Goal: Task Accomplishment & Management: Use online tool/utility

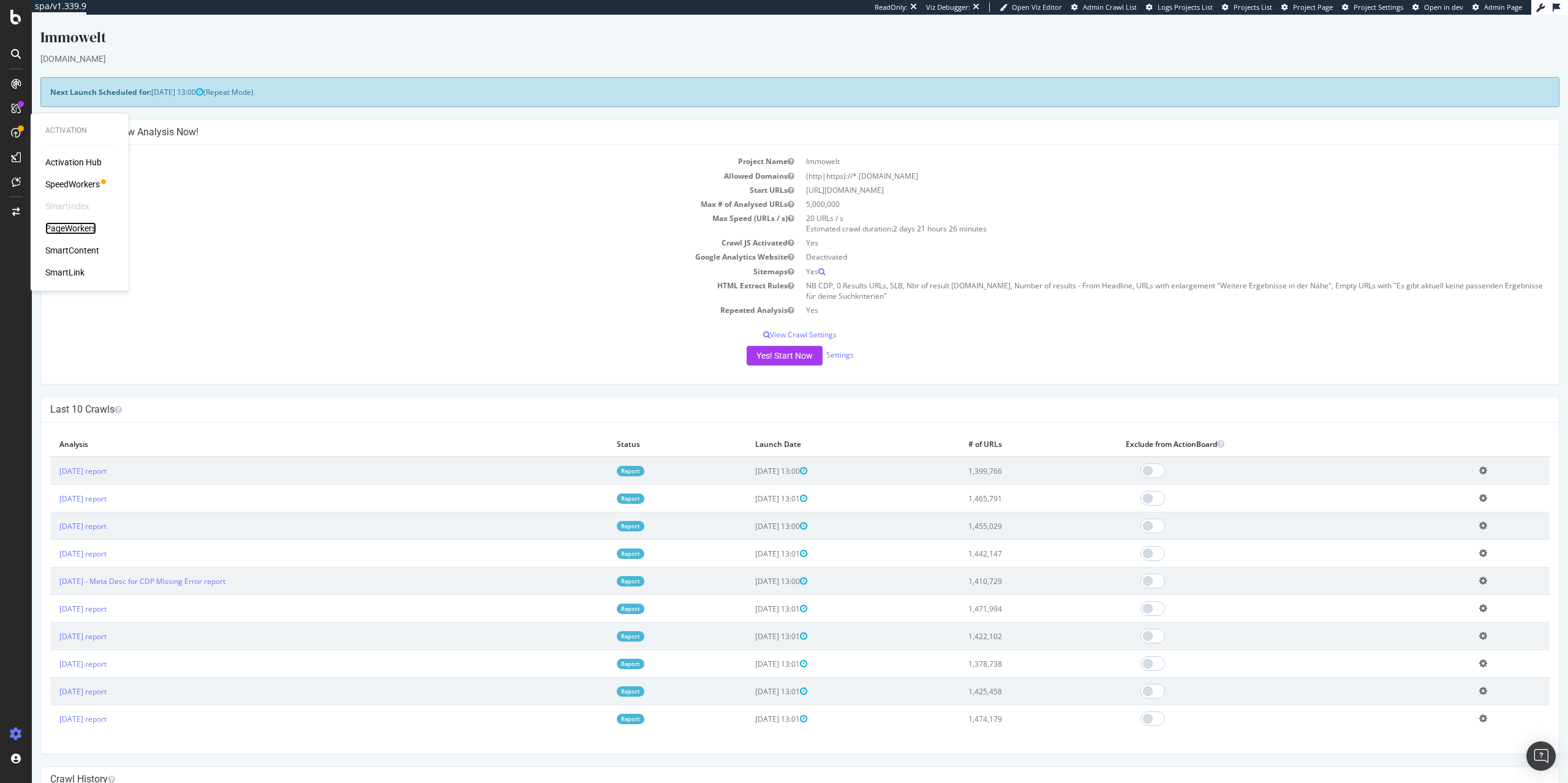
click at [73, 225] on div "PageWorkers" at bounding box center [71, 228] width 51 height 12
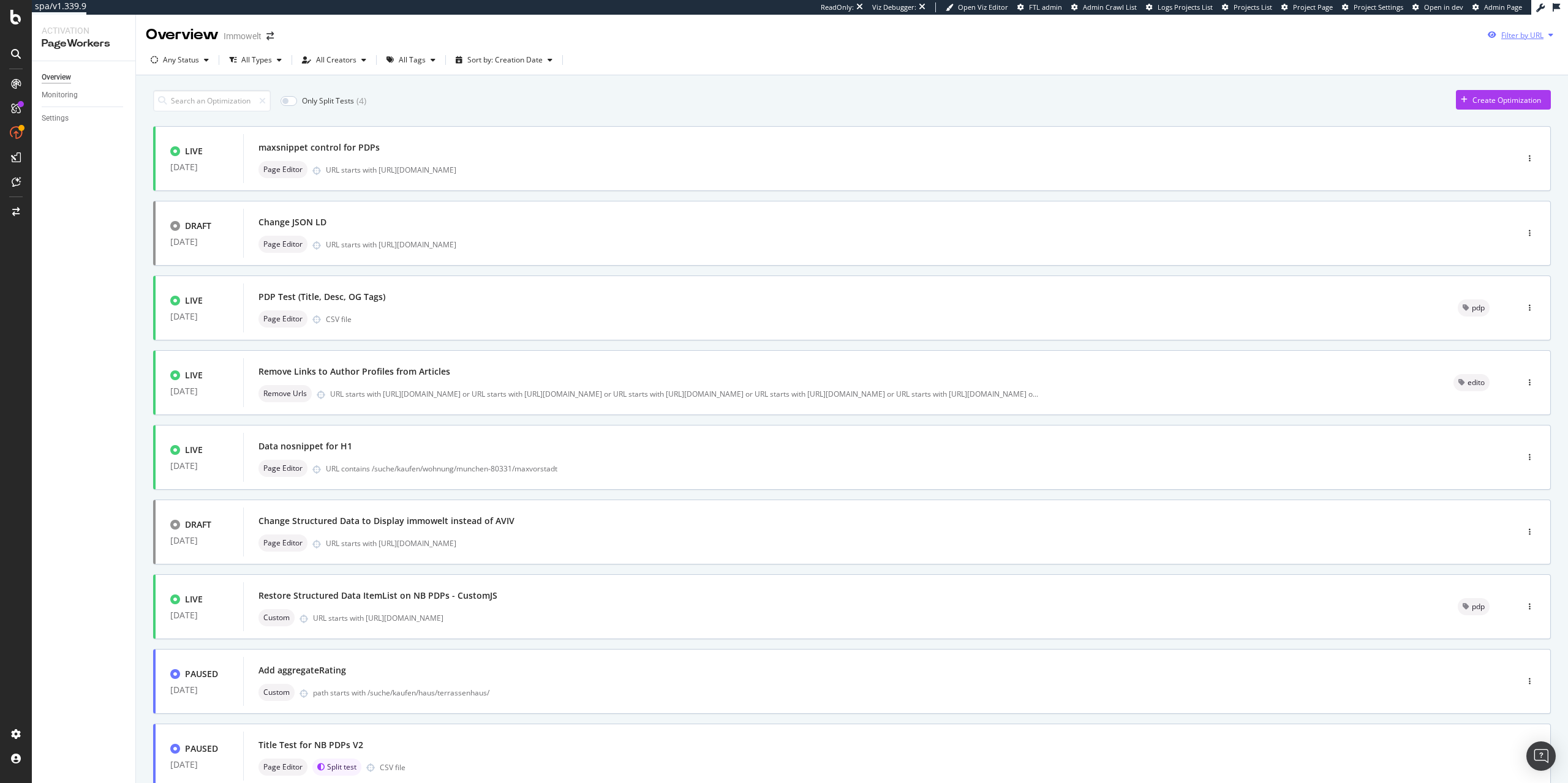
click at [1526, 29] on div "Filter by URL" at bounding box center [1520, 35] width 75 height 18
click at [1463, 78] on input "url" at bounding box center [1436, 81] width 224 height 22
paste input "[URL][DOMAIN_NAME]"
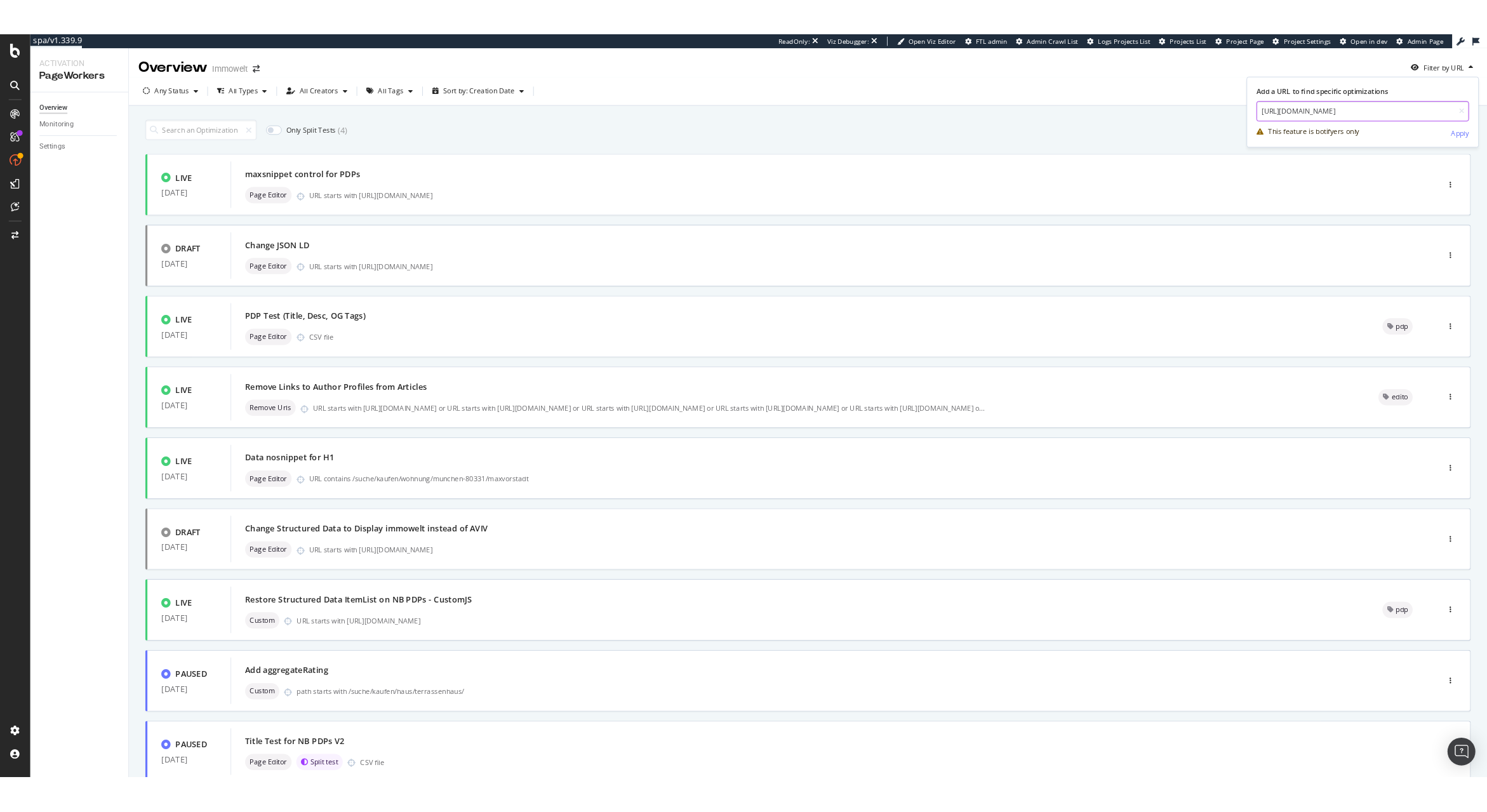
scroll to position [0, 104]
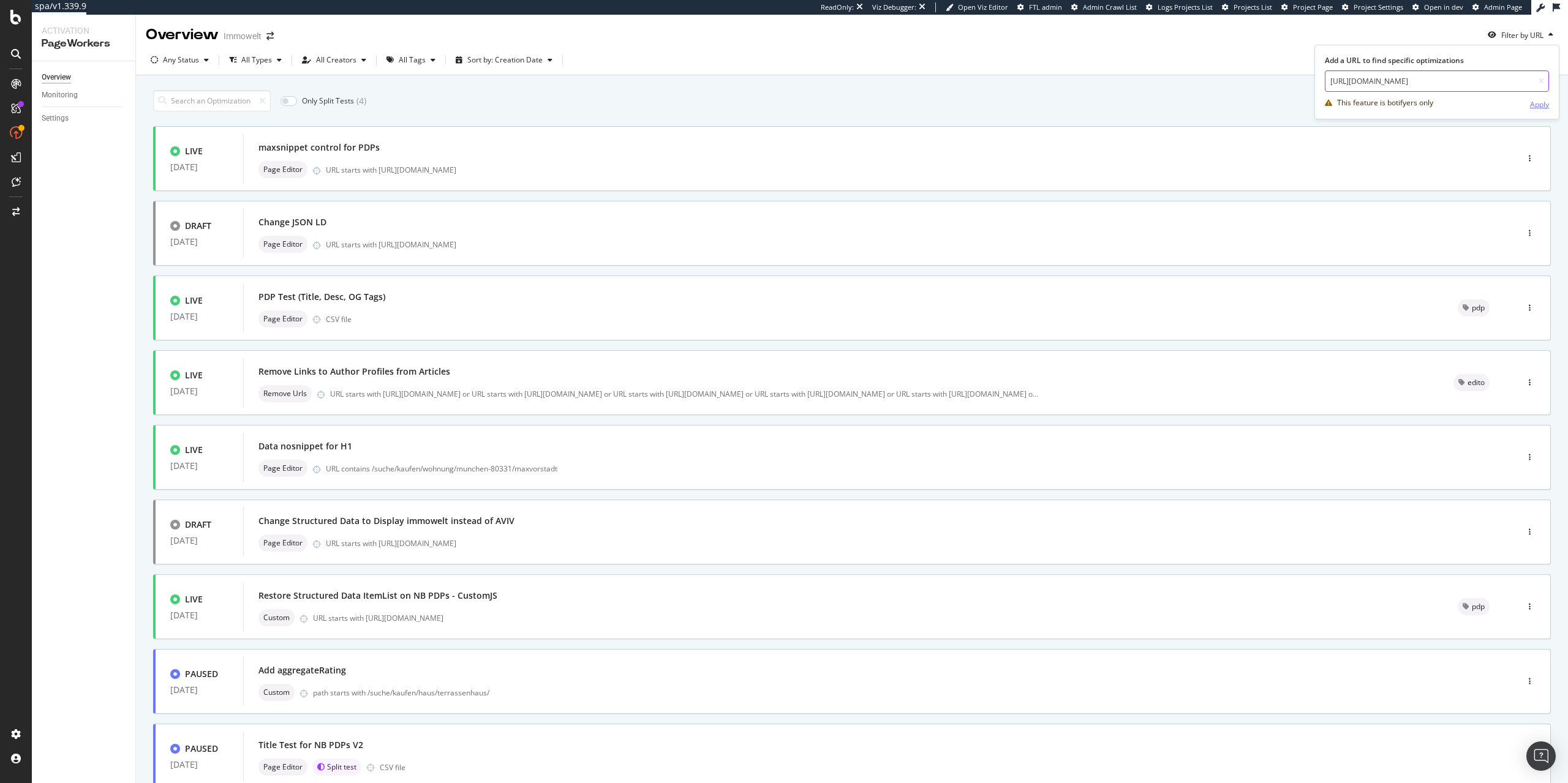
type input "[URL][DOMAIN_NAME]"
click at [1532, 99] on div "Apply" at bounding box center [1539, 104] width 19 height 10
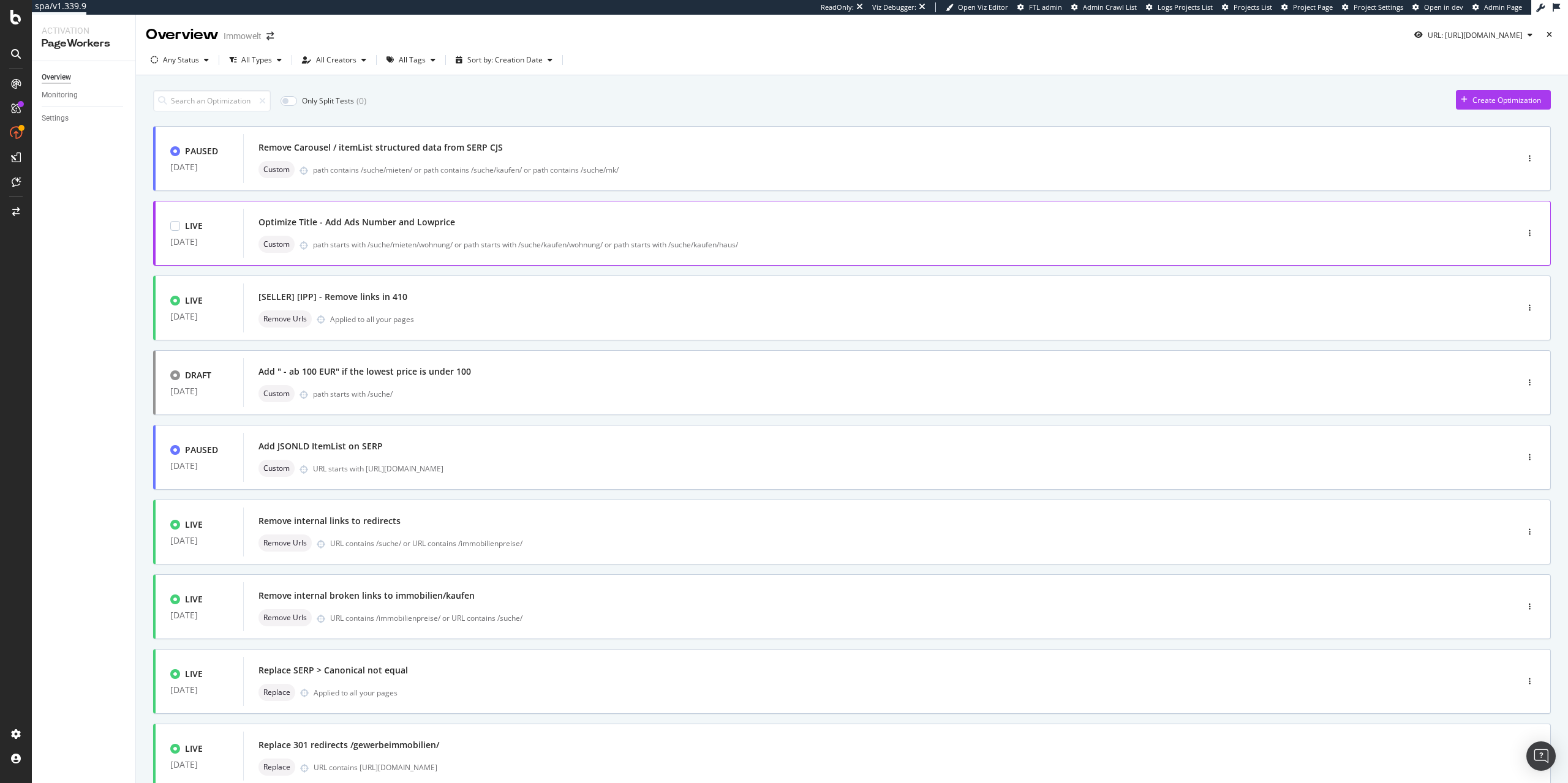
click at [397, 244] on div "path starts with /suche/mieten/wohnung/ or path starts with /suche/kaufen/wohnu…" at bounding box center [889, 244] width 1152 height 10
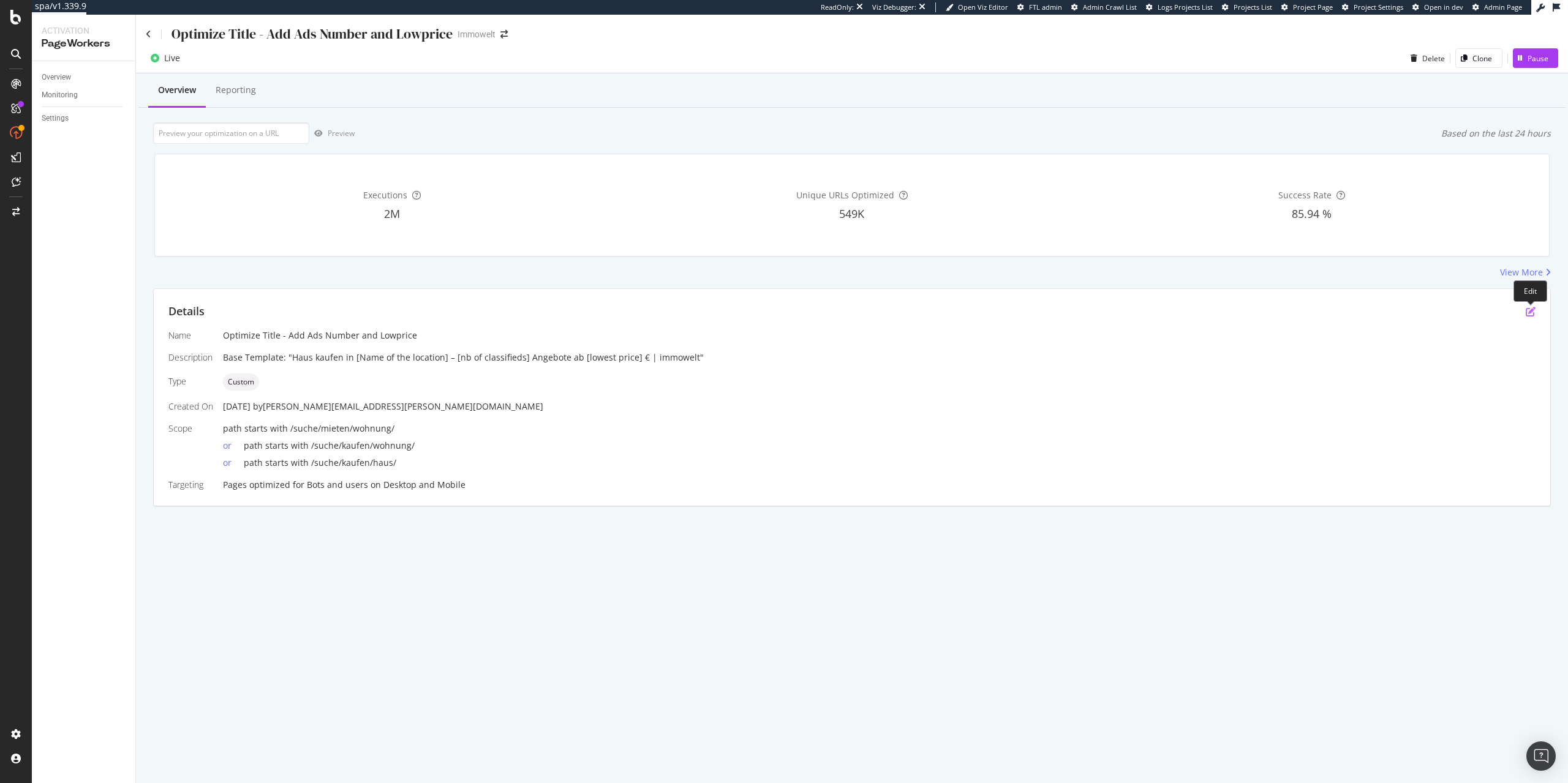
click at [1531, 312] on icon "pen-to-square" at bounding box center [1530, 312] width 10 height 10
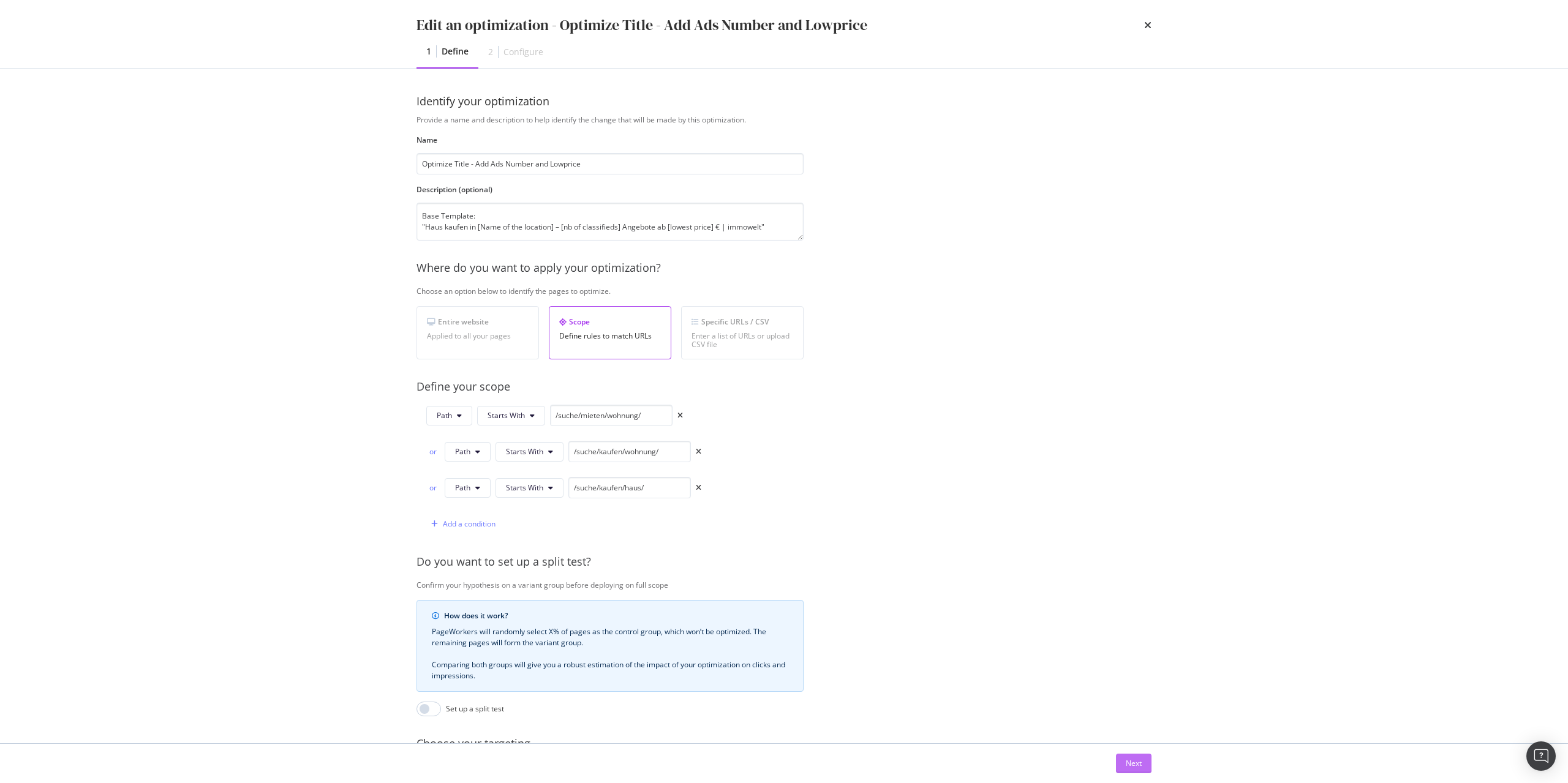
click at [1127, 757] on div "Next" at bounding box center [1134, 763] width 16 height 18
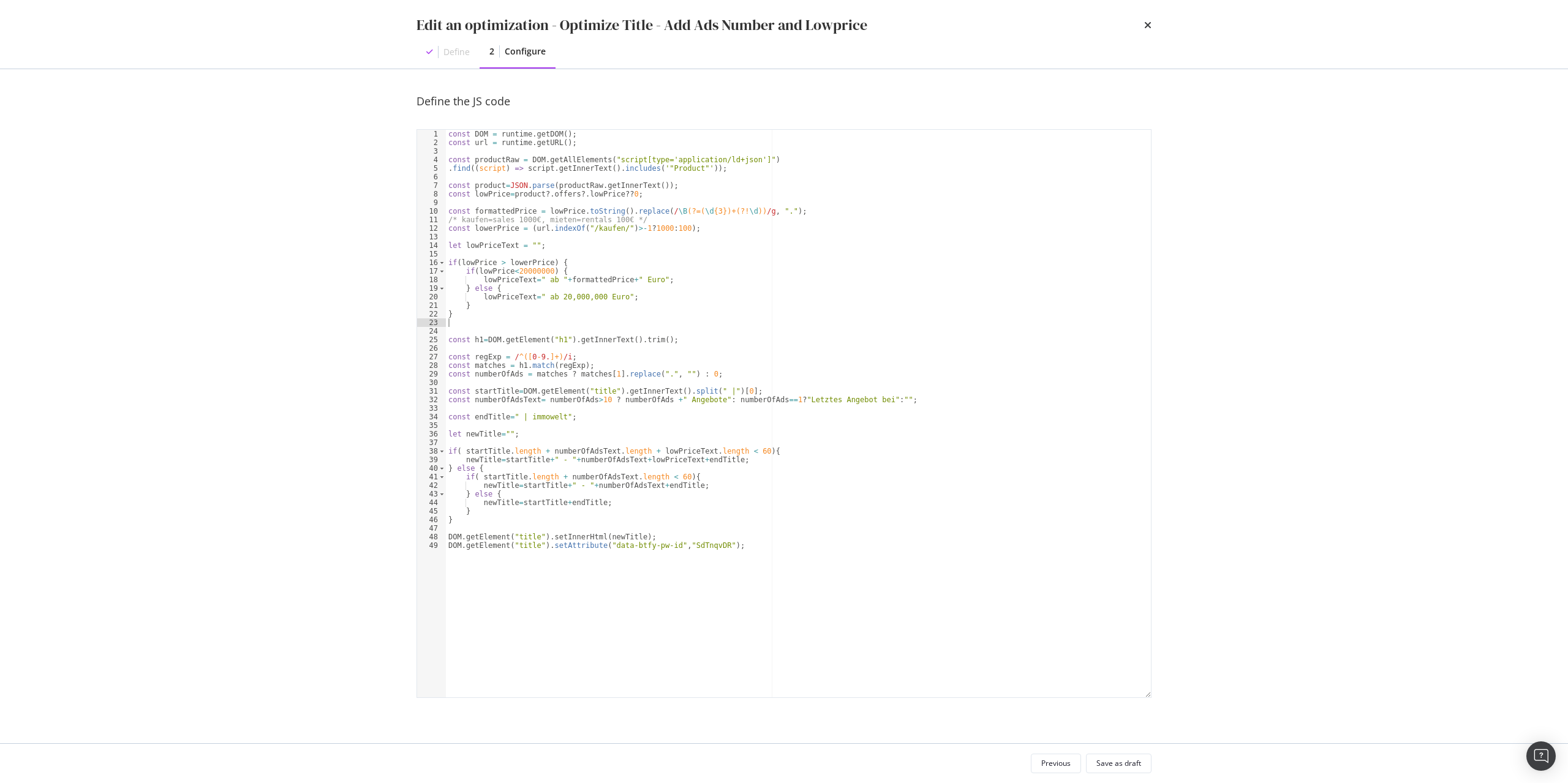
click at [776, 319] on div "const DOM = runtime . getDOM ( ) ; const url = runtime . getURL ( ) ; const pro…" at bounding box center [798, 422] width 705 height 584
click at [495, 396] on div "const DOM = runtime . getDOM ( ) ; const url = runtime . getURL ( ) ; const pro…" at bounding box center [798, 422] width 705 height 584
click at [710, 371] on div "const DOM = runtime . getDOM ( ) ; const url = runtime . getURL ( ) ; const pro…" at bounding box center [798, 422] width 705 height 584
type textarea "DOM.getElement("title").setInnerHtml(newTitle); DOM.getElement("title").setAttr…"
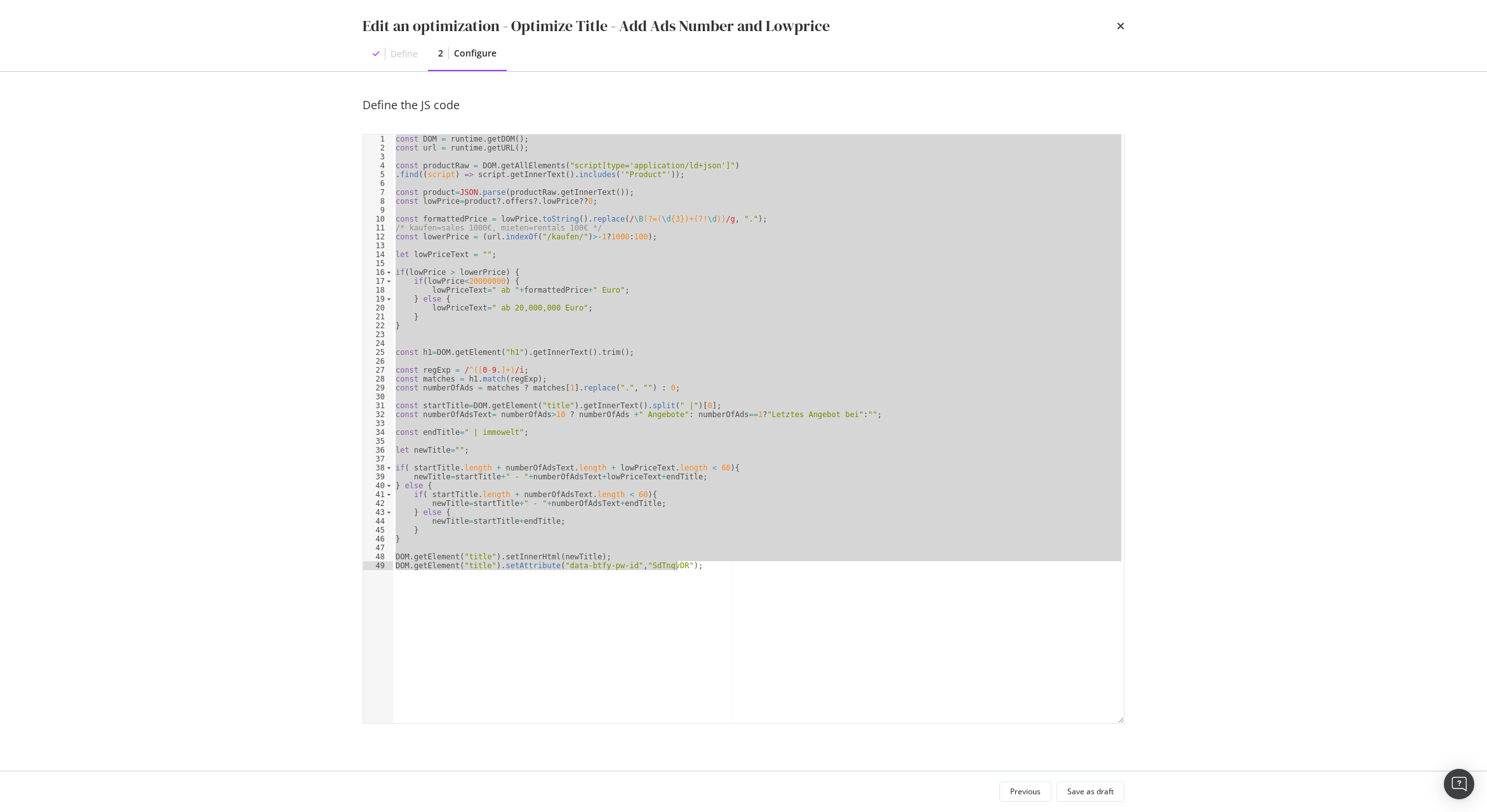
click at [1125, 28] on div "Edit an optimization - Optimize Title - Add Ads Number and Lowprice Define 2 Co…" at bounding box center [744, 35] width 813 height 71
click at [1122, 25] on icon "times" at bounding box center [1121, 26] width 7 height 10
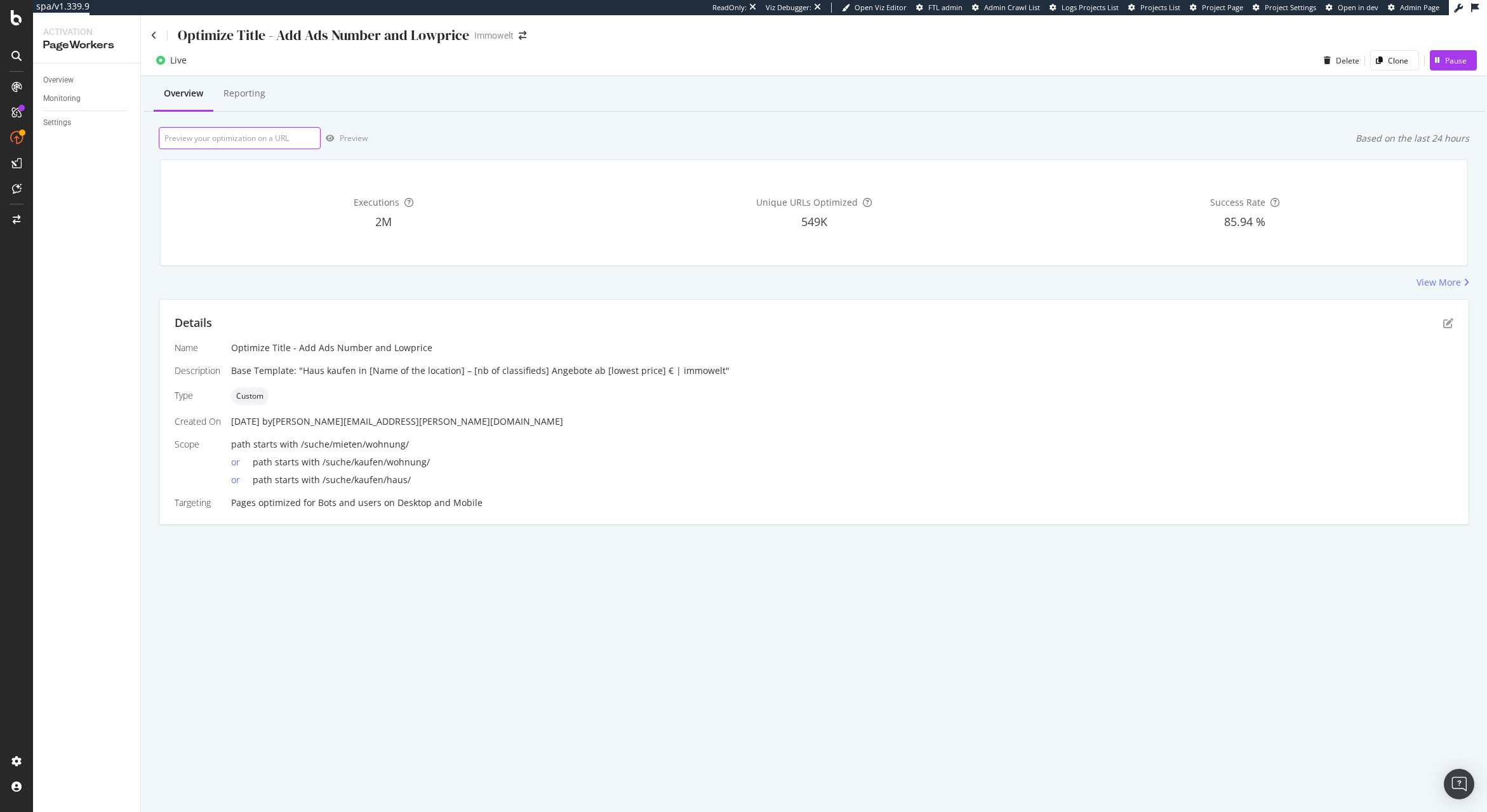
click at [217, 143] on input "url" at bounding box center [239, 137] width 162 height 22
paste input "[URL][DOMAIN_NAME]"
type input "[URL][DOMAIN_NAME]"
click at [360, 143] on div "Preview" at bounding box center [353, 138] width 28 height 11
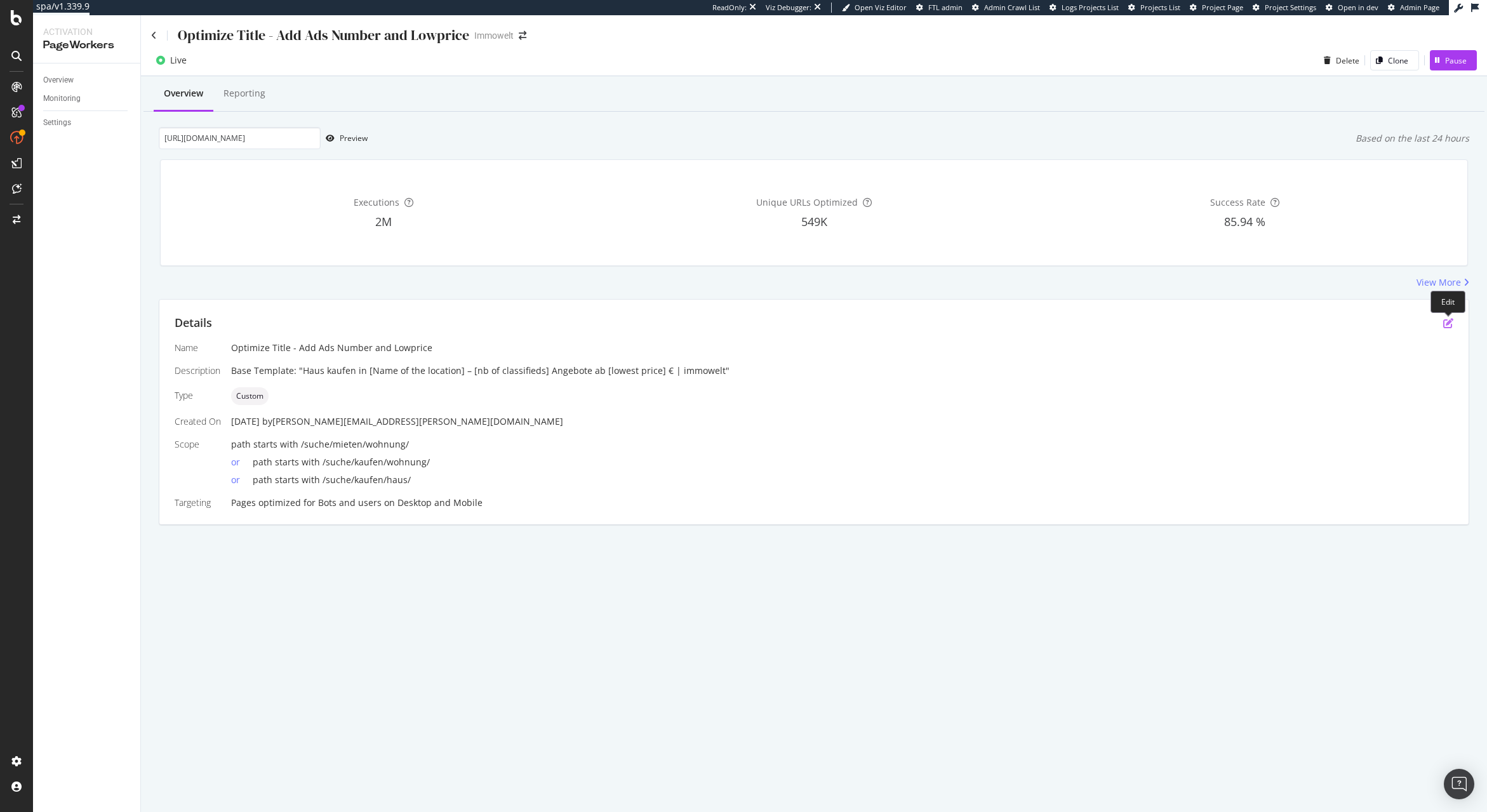
click at [1444, 321] on icon "pen-to-square" at bounding box center [1448, 323] width 10 height 10
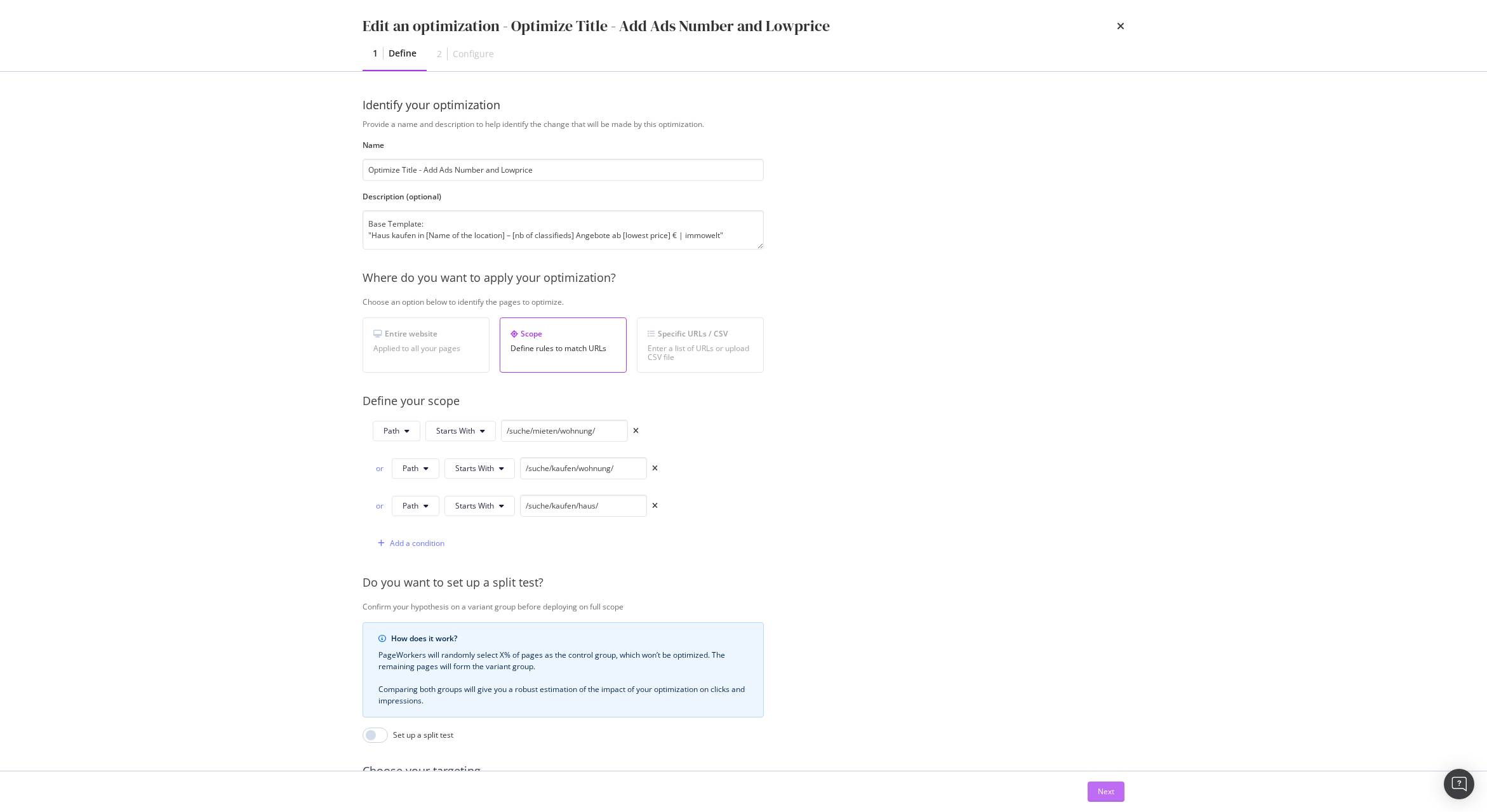
click at [1106, 790] on div "Next" at bounding box center [1106, 791] width 16 height 11
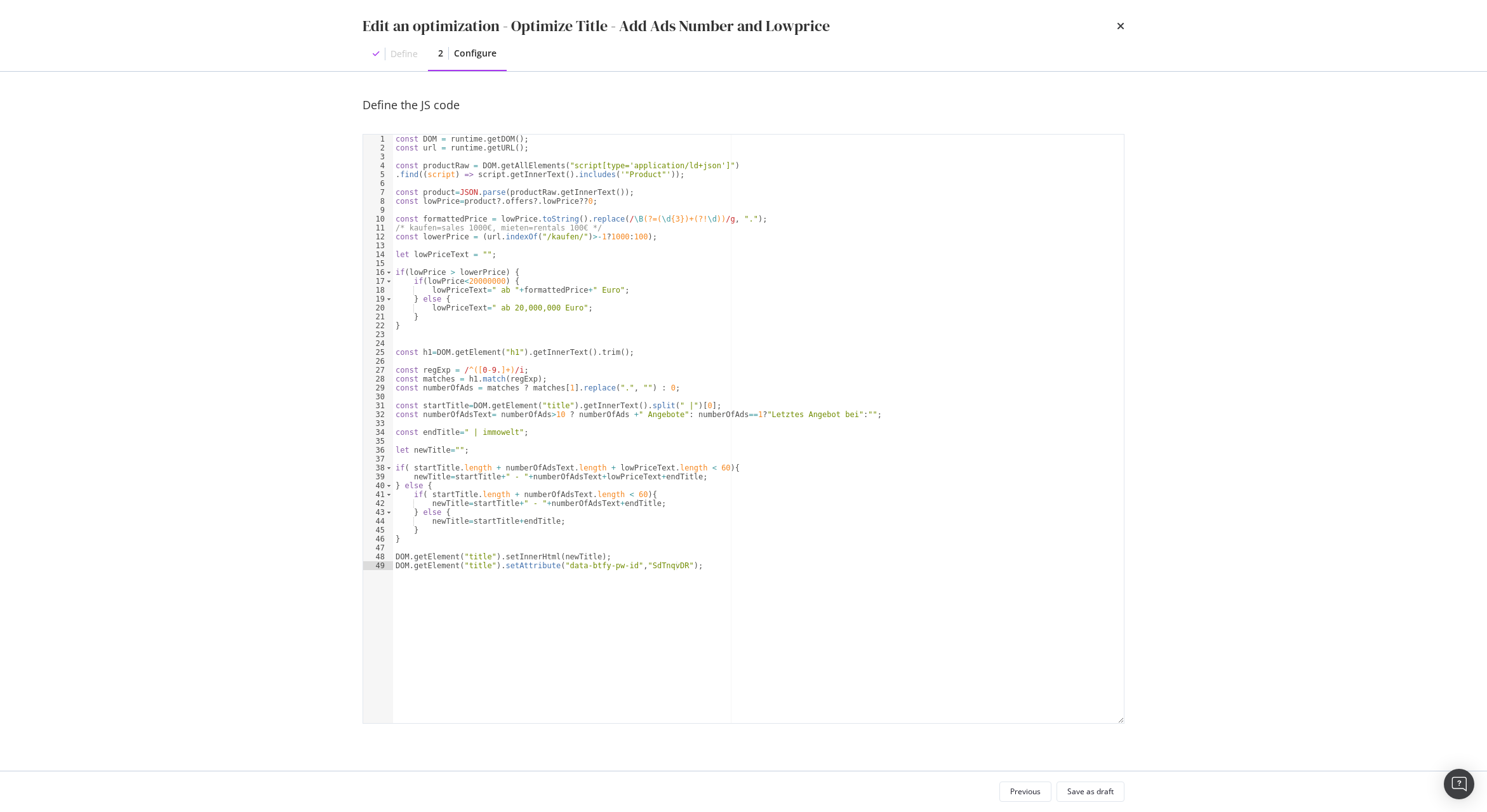
click at [587, 380] on div "const DOM = runtime . getDOM ( ) ; const url = runtime . getURL ( ) ; const pro…" at bounding box center [758, 437] width 731 height 606
paste textarea "parseInt(matches ? matches[1].replace(".", "") : 0)"
type textarea "const numberOfAds = parseInt(matches ? matches[1].replace(".", "") : 0);"
click at [1114, 784] on button "Save as draft" at bounding box center [1091, 792] width 68 height 20
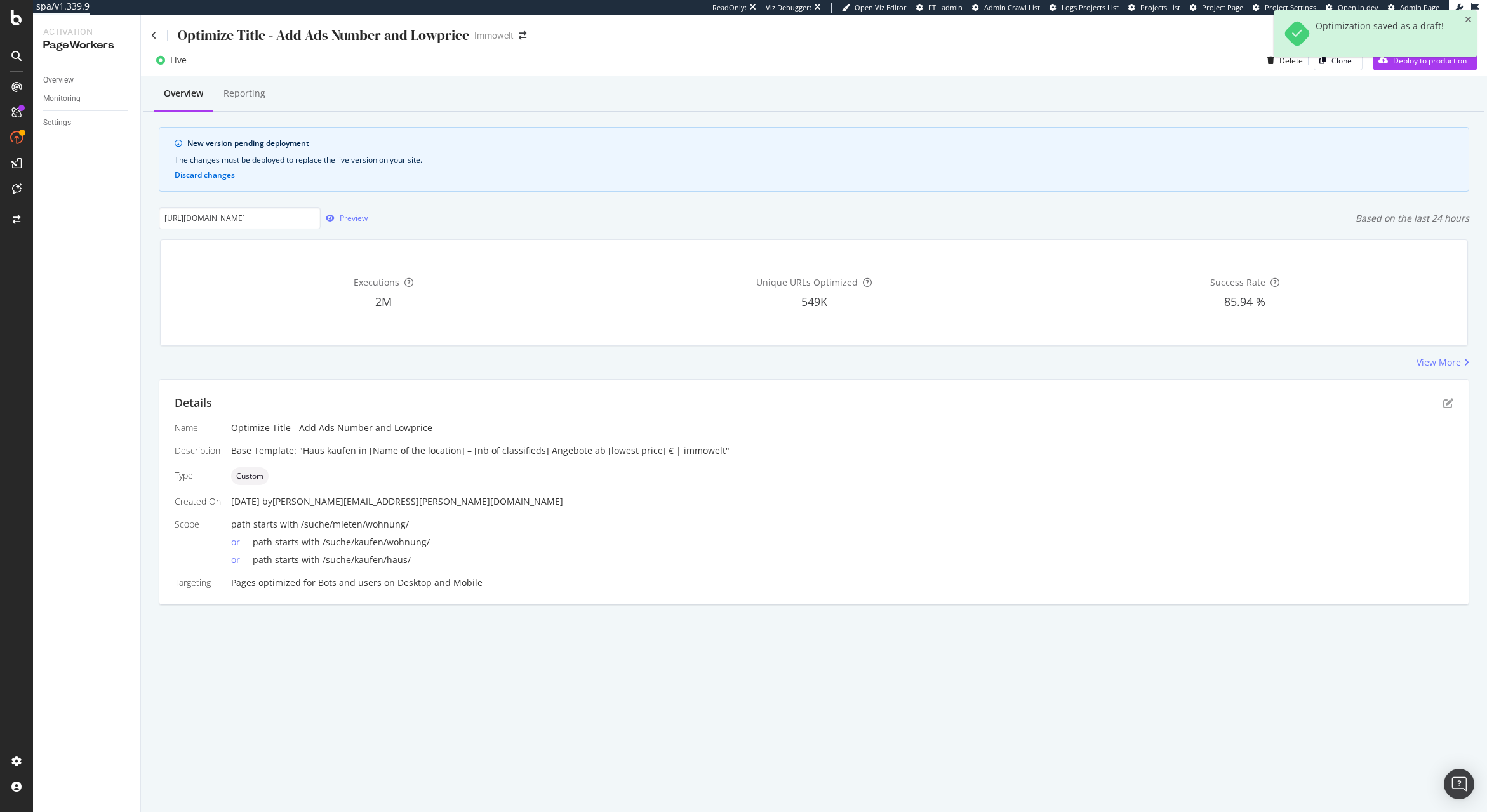
click at [357, 223] on div "Preview" at bounding box center [353, 218] width 28 height 11
click at [1419, 65] on div "Deploy to production" at bounding box center [1429, 61] width 74 height 11
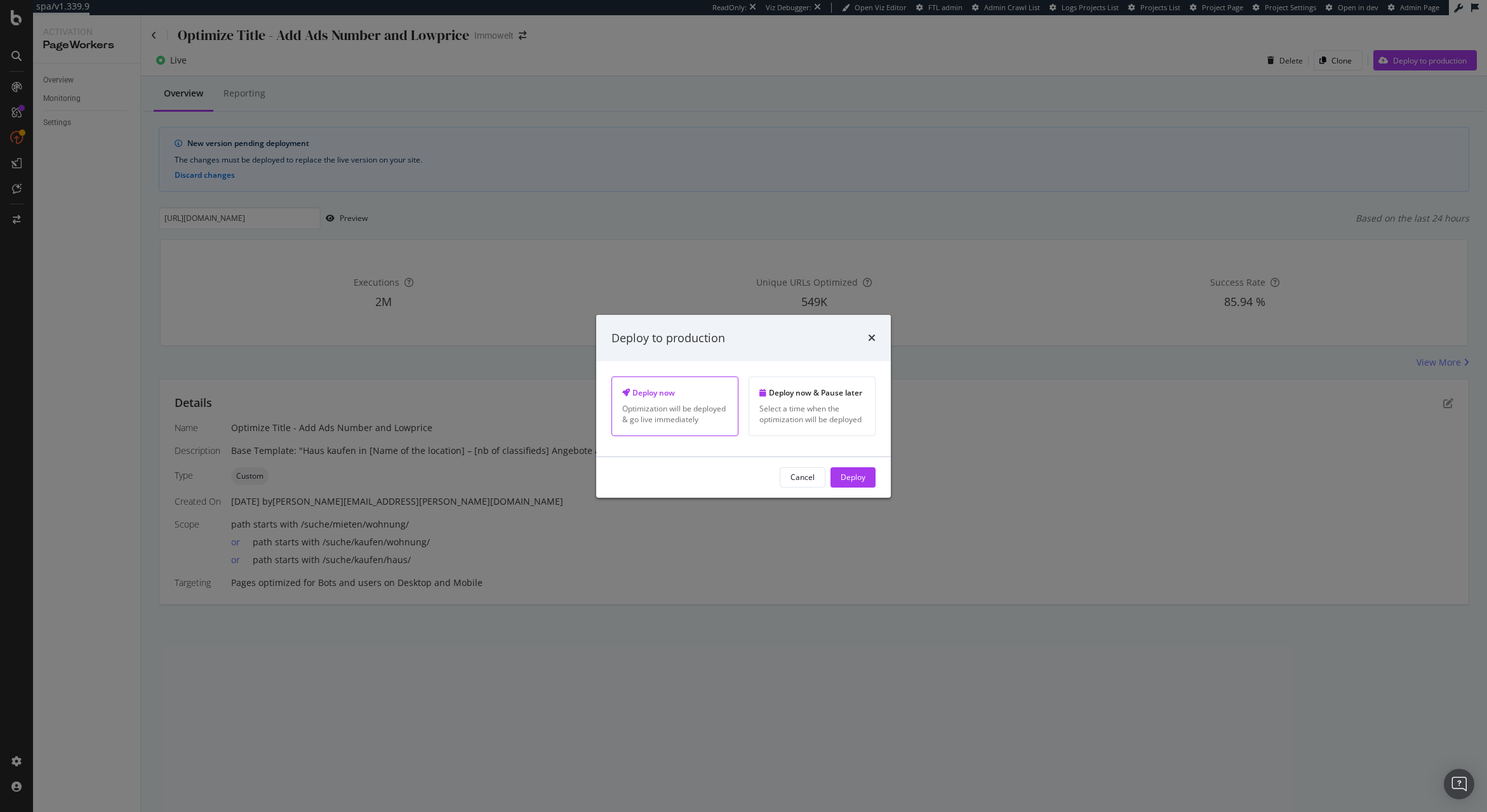
click at [877, 486] on div "Cancel Deploy" at bounding box center [743, 477] width 295 height 41
click at [868, 486] on button "Deploy" at bounding box center [853, 477] width 45 height 20
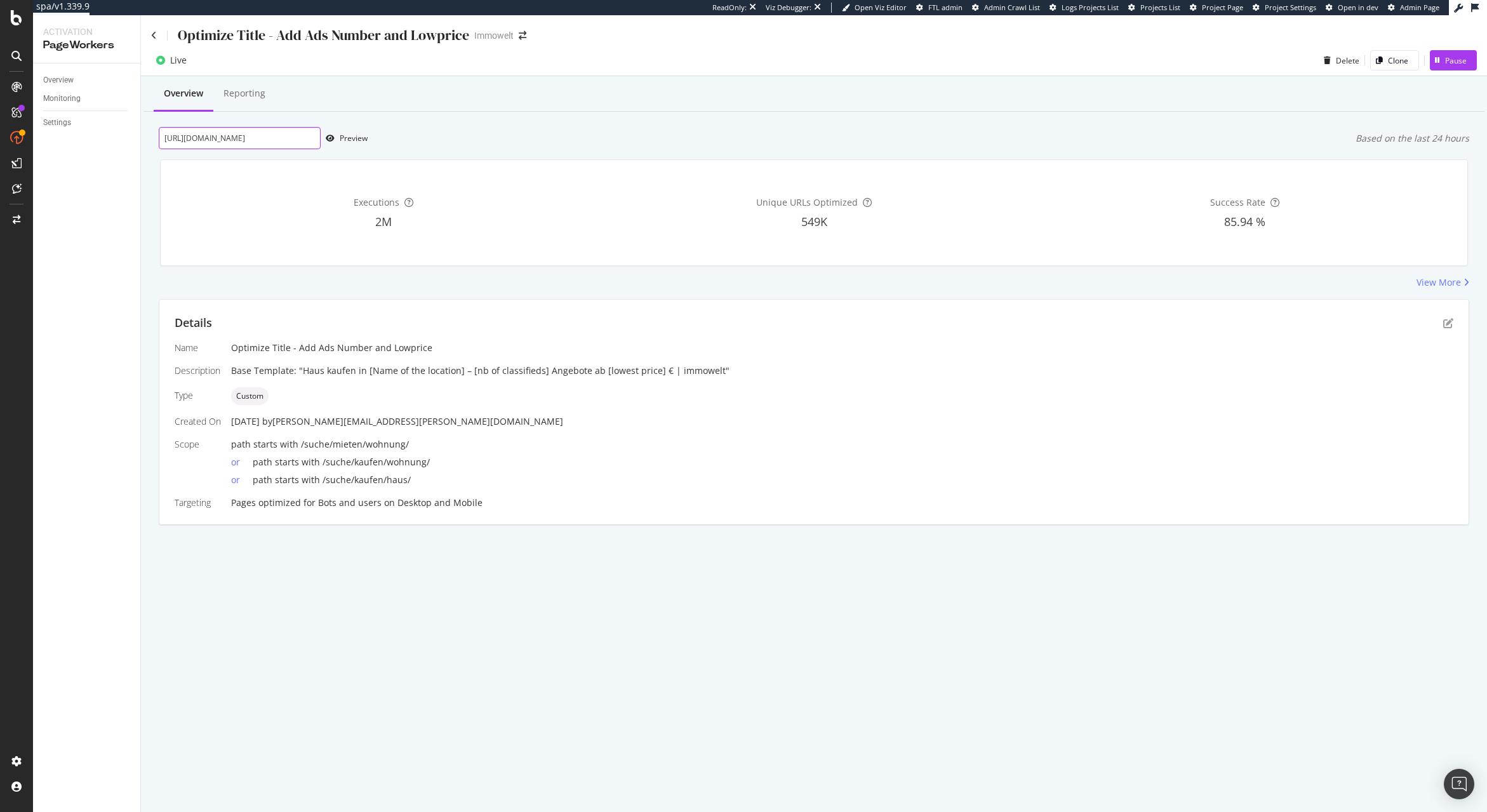
click at [259, 140] on input "[URL][DOMAIN_NAME]" at bounding box center [239, 137] width 162 height 22
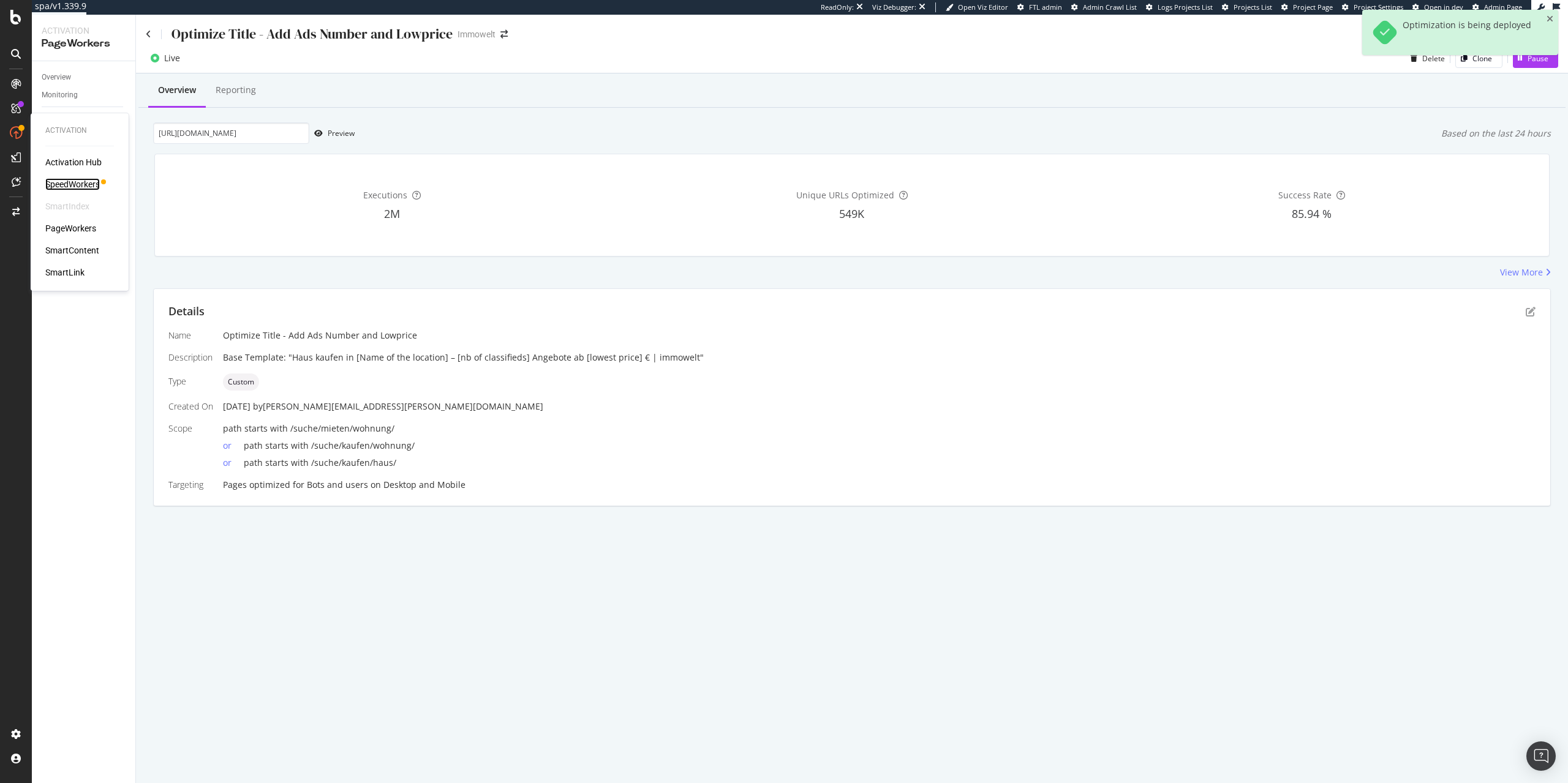
click at [79, 183] on div "SpeedWorkers" at bounding box center [72, 184] width 54 height 12
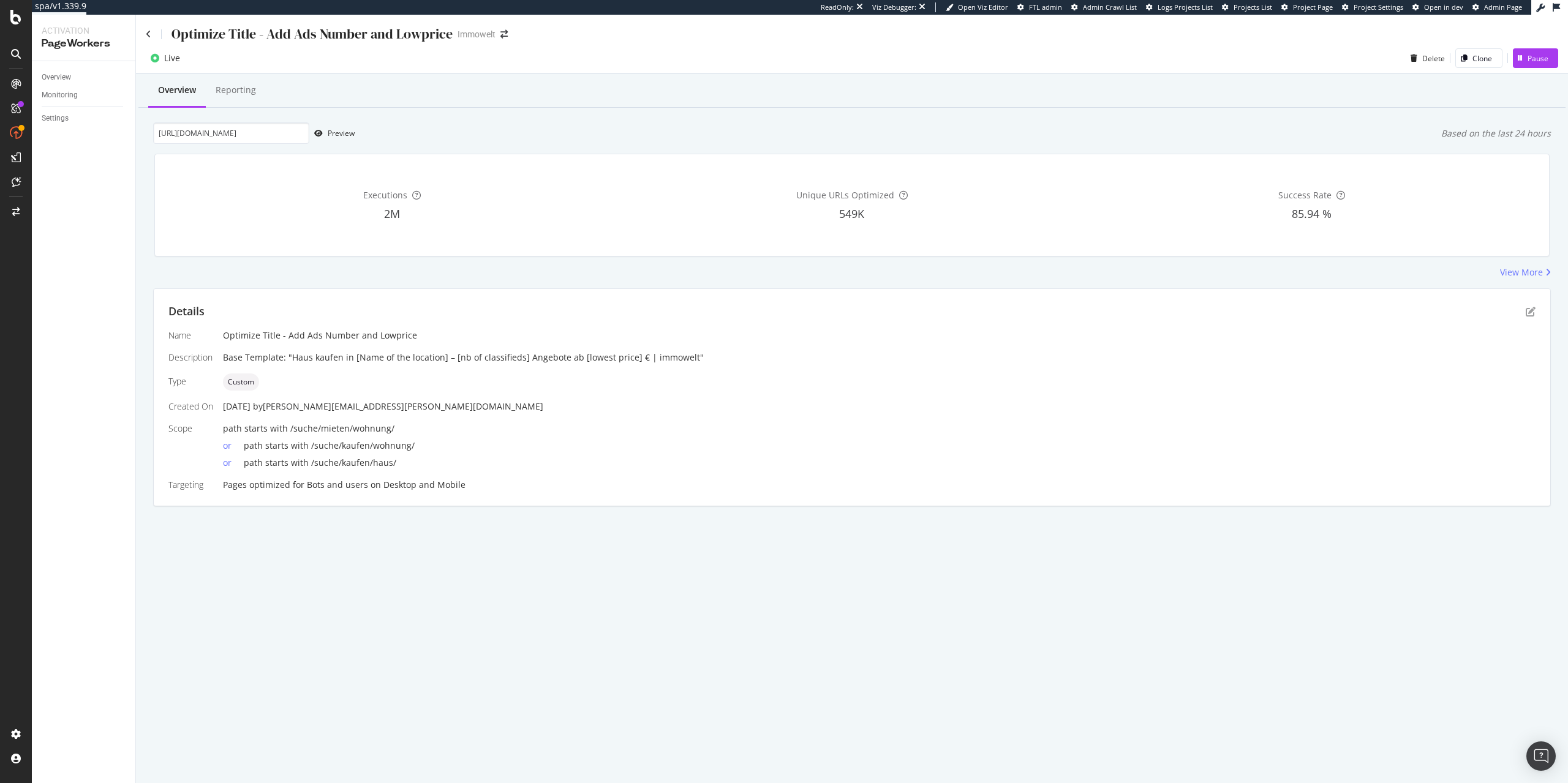
click at [1524, 313] on div "Details" at bounding box center [852, 312] width 1367 height 16
click at [1531, 313] on icon "pen-to-square" at bounding box center [1530, 312] width 10 height 10
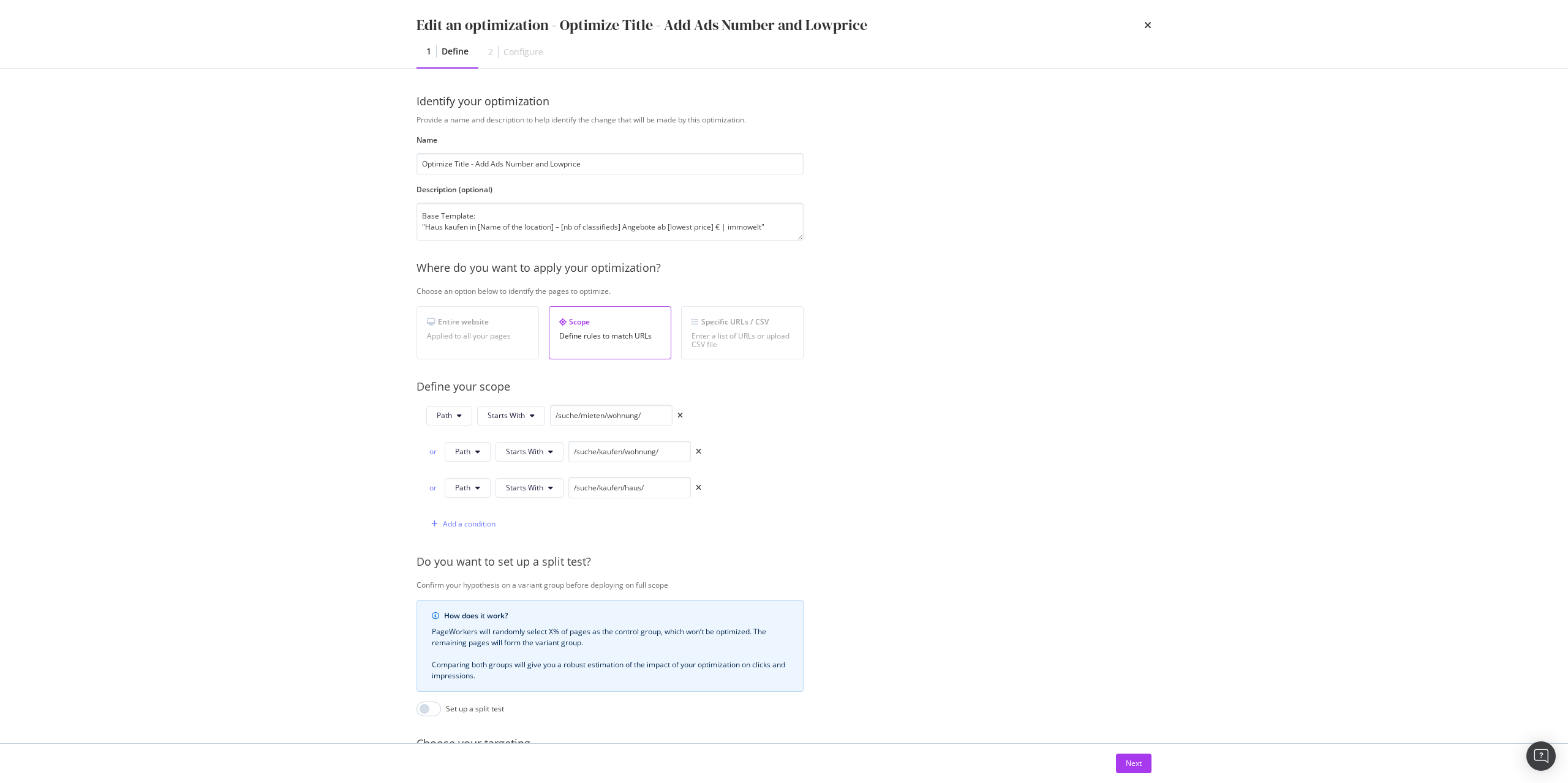
scroll to position [129, 0]
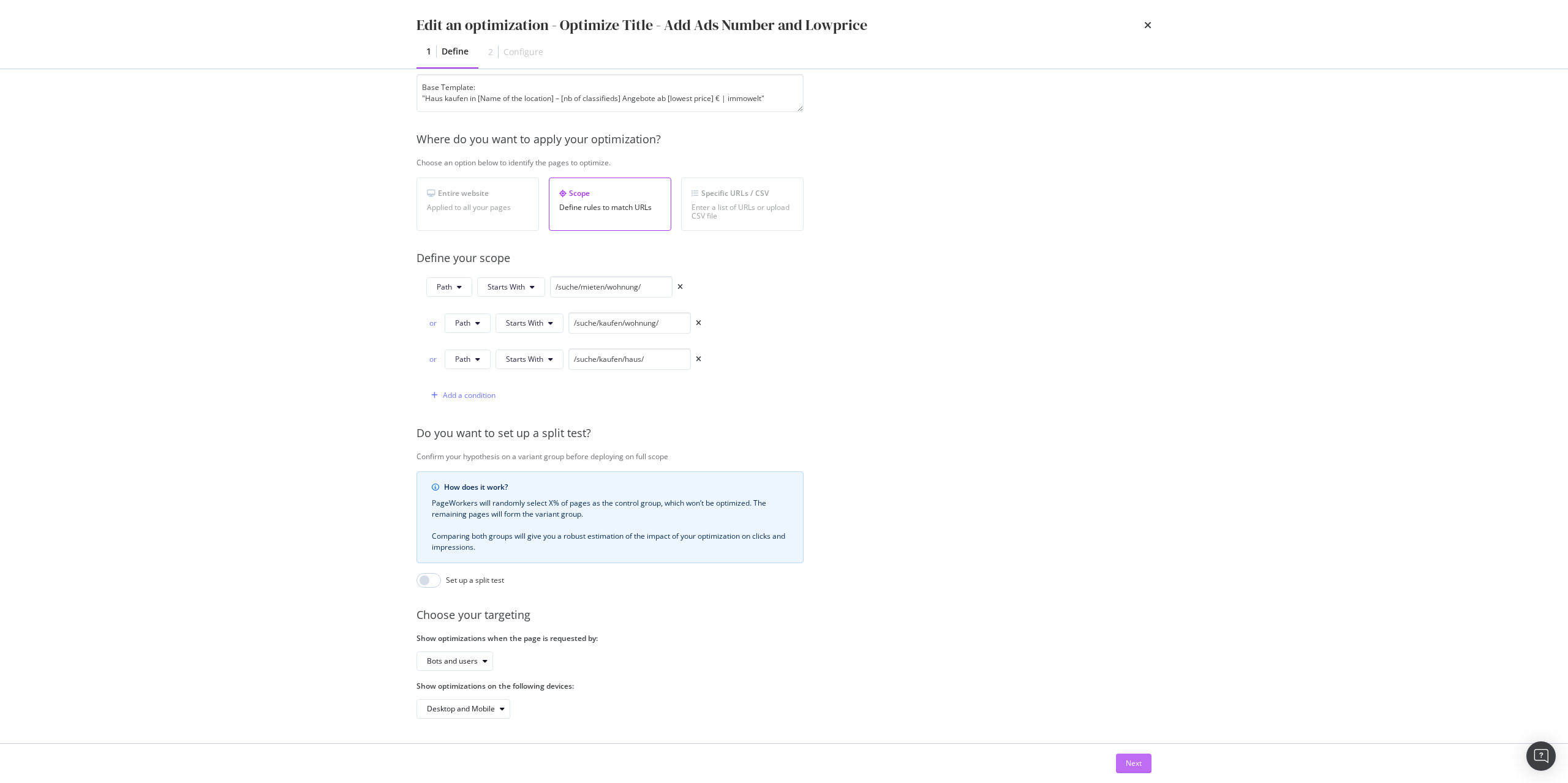
click at [1121, 756] on button "Next" at bounding box center [1134, 763] width 35 height 20
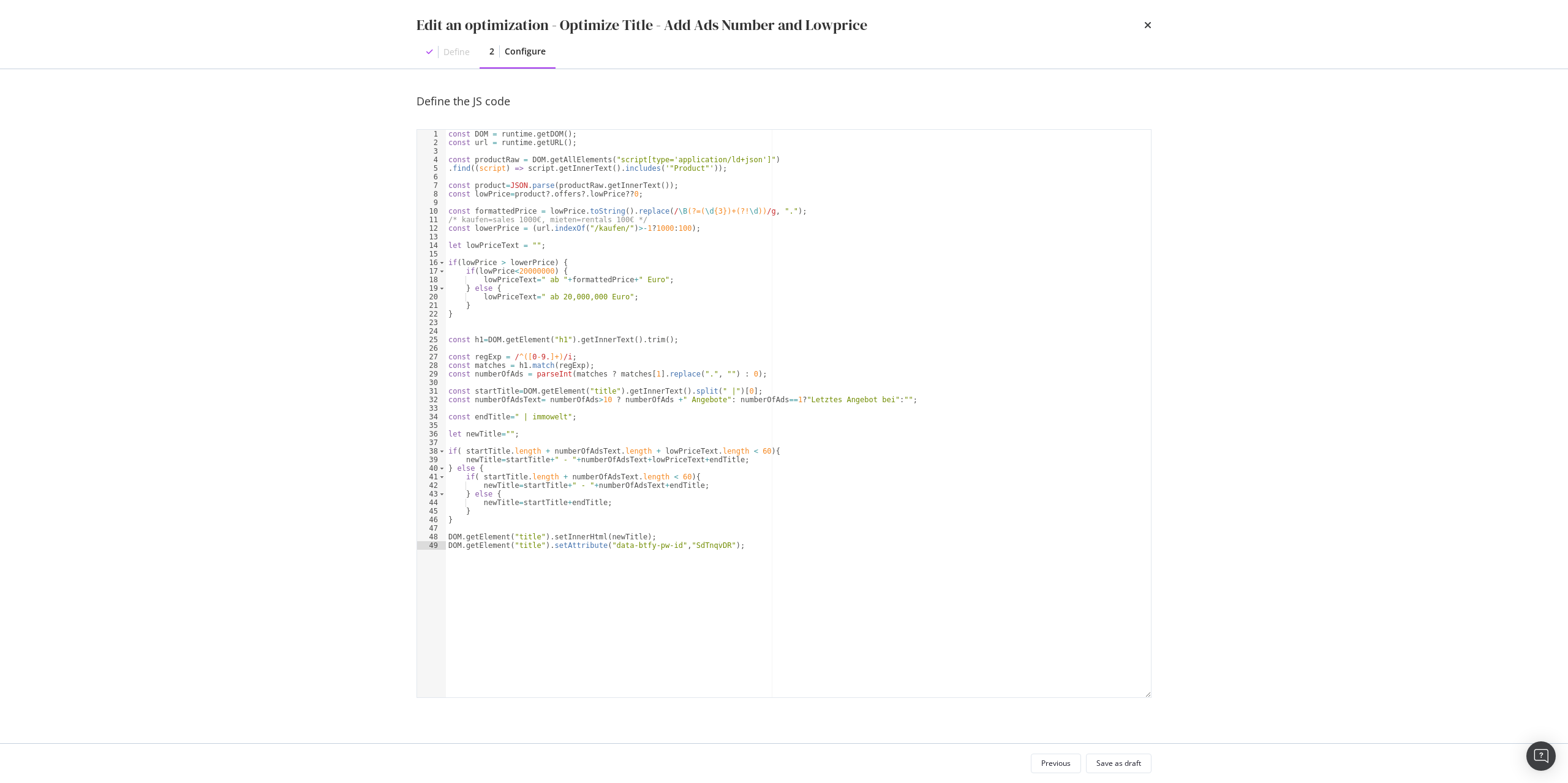
scroll to position [0, 0]
click at [765, 342] on div "const DOM = runtime . getDOM ( ) ; const url = runtime . getURL ( ) ; const pro…" at bounding box center [798, 422] width 705 height 584
click at [838, 542] on div "const DOM = runtime . getDOM ( ) ; const url = runtime . getURL ( ) ; const pro…" at bounding box center [798, 422] width 705 height 584
type textarea "DOM.getElement("title").setInnerHtml(newTitle); DOM.getElement("title").setAttr…"
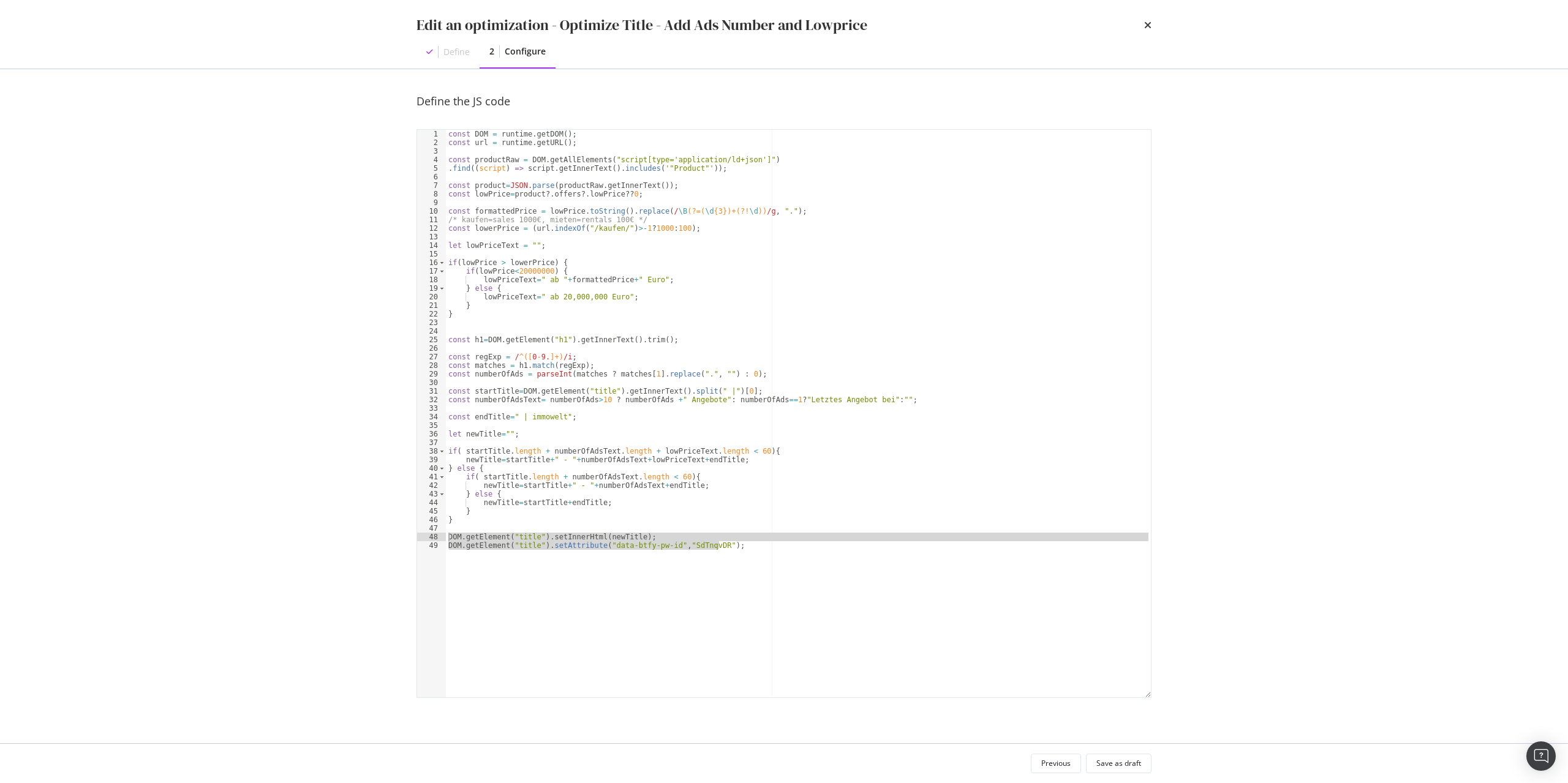
paste textarea "Cursor at row 48"
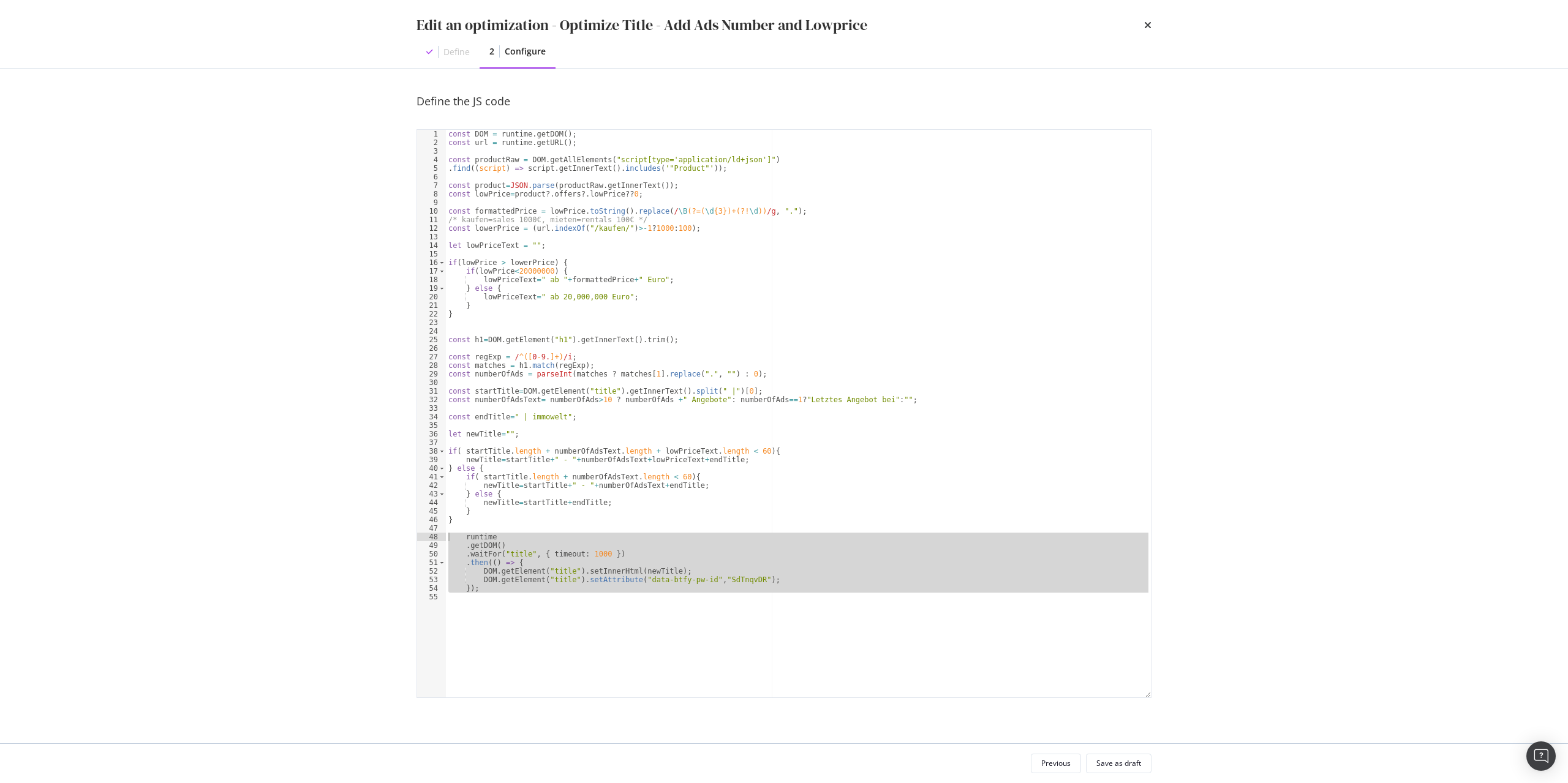
type textarea "runtime .getDOM()"
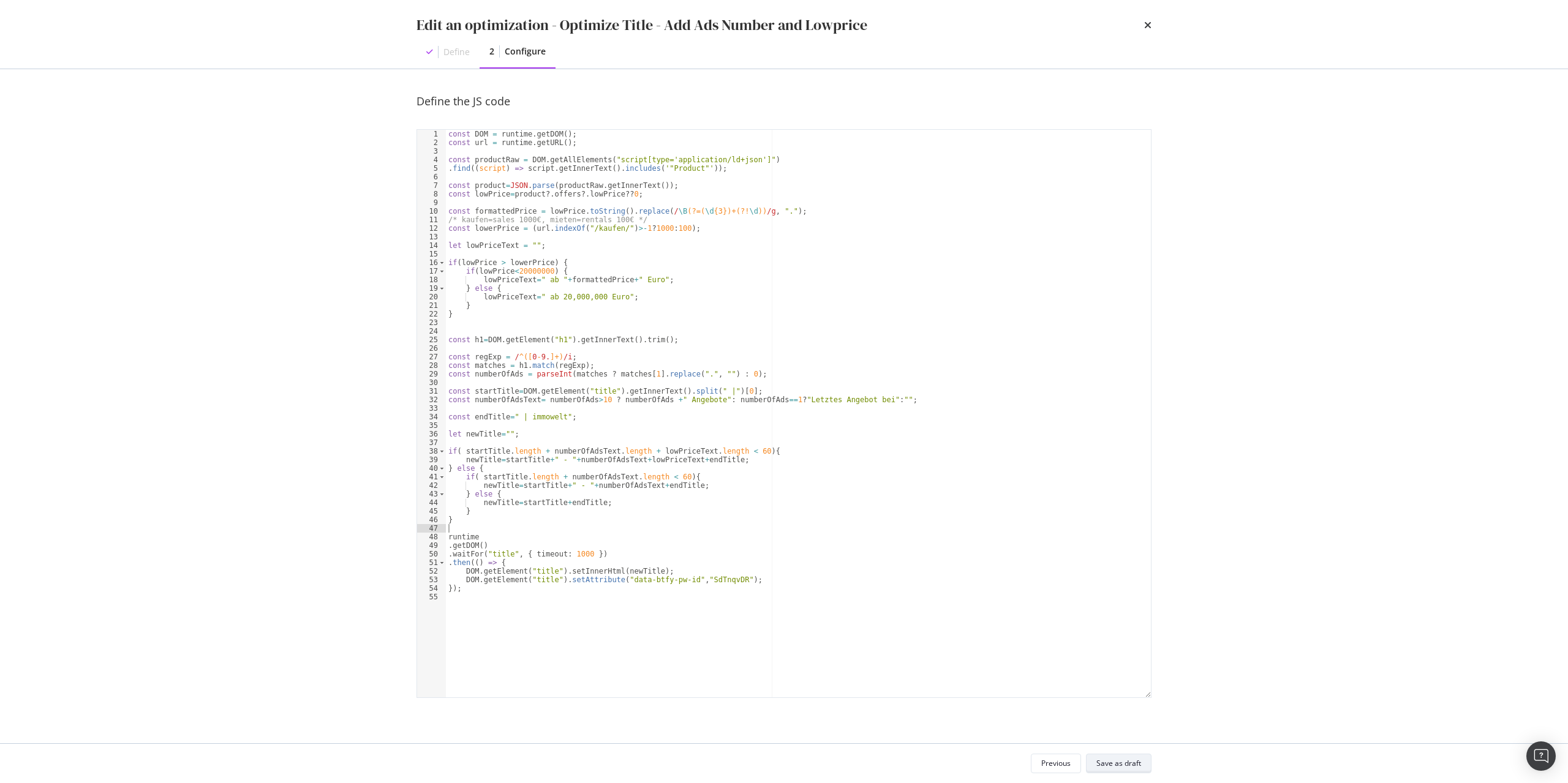
click at [1126, 769] on div "Save as draft" at bounding box center [1119, 763] width 44 height 17
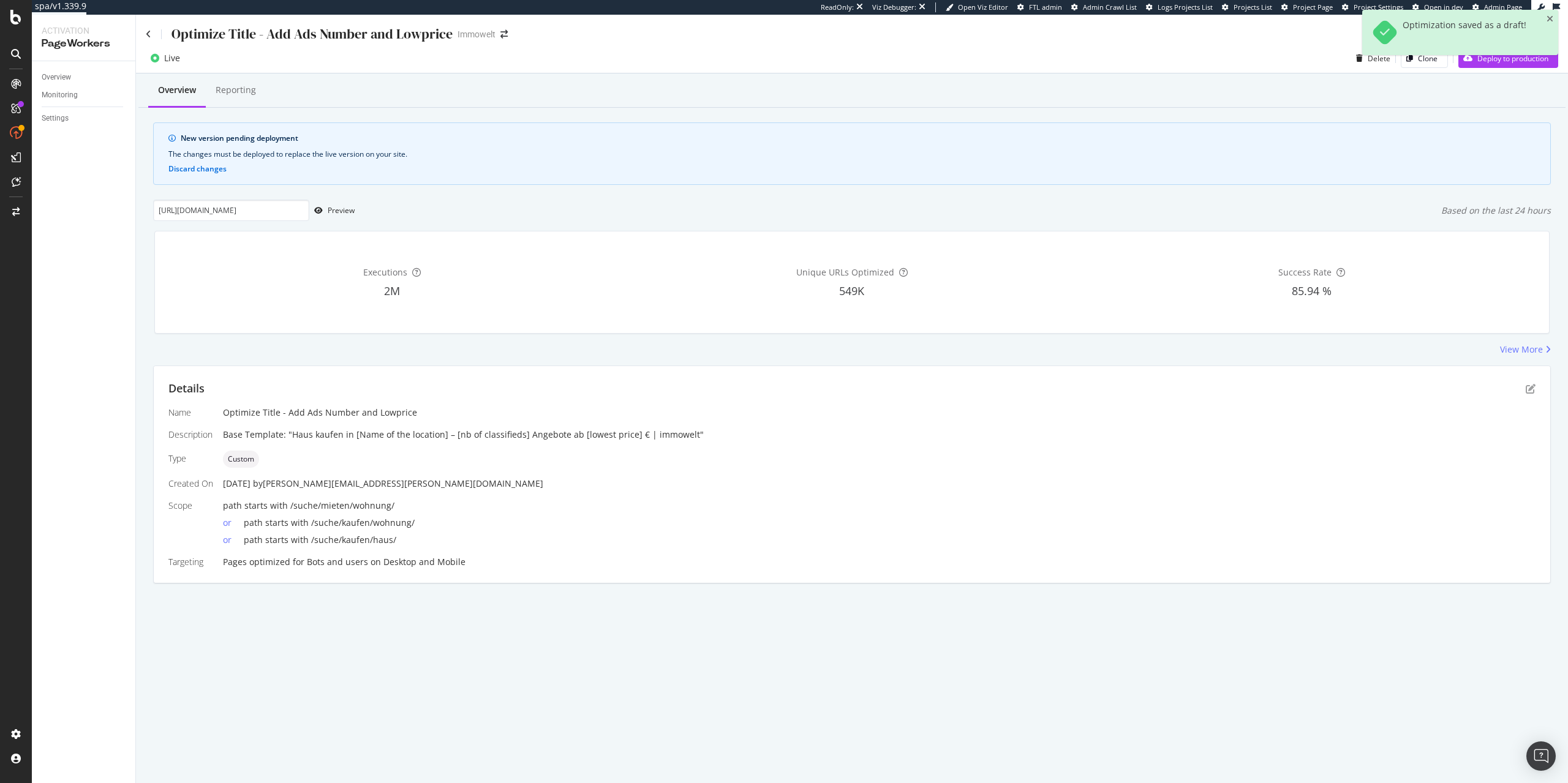
scroll to position [0, 156]
click at [347, 210] on div "Preview" at bounding box center [340, 210] width 27 height 10
click at [1527, 389] on icon "pen-to-square" at bounding box center [1530, 389] width 10 height 10
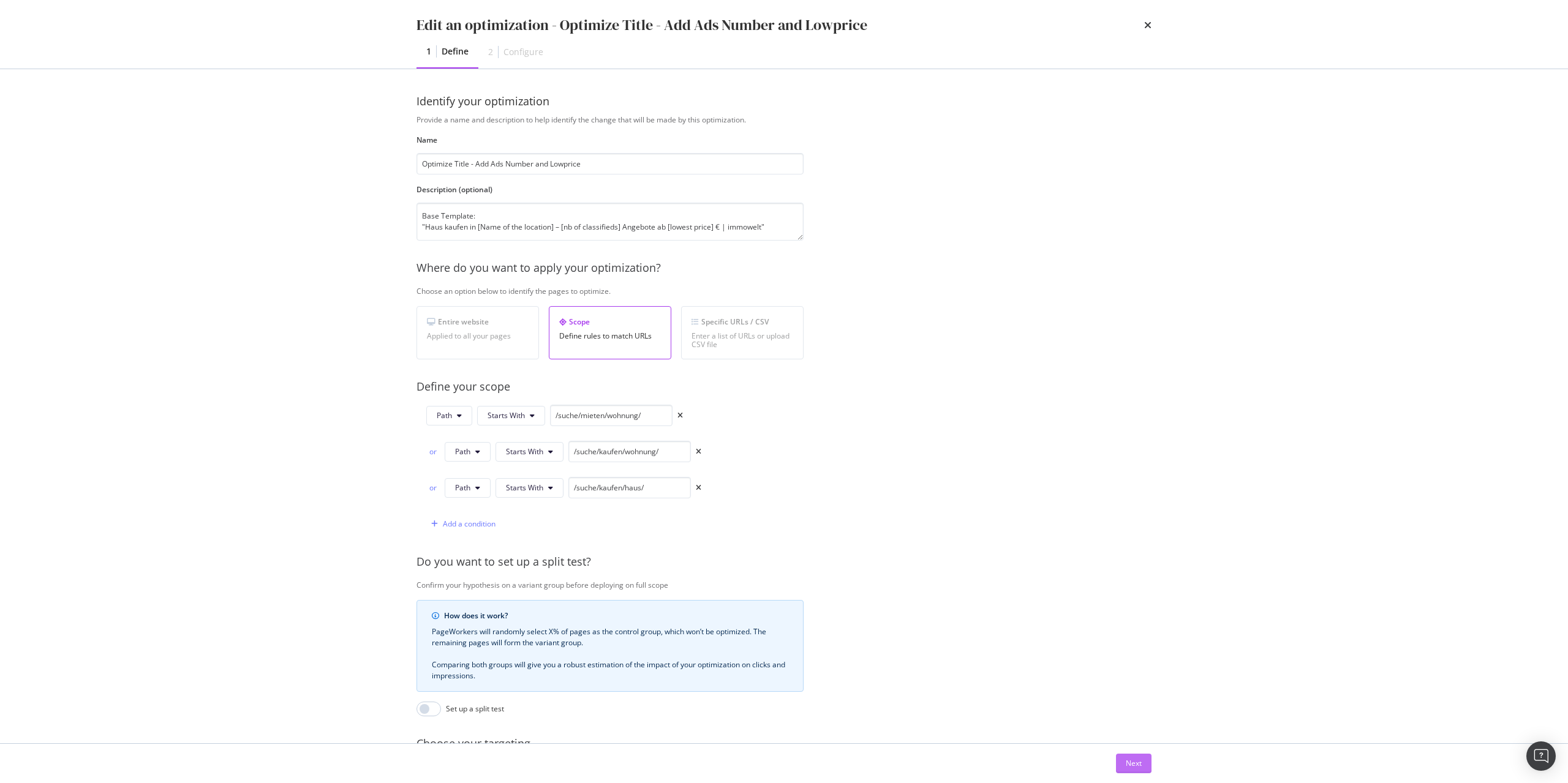
click at [1132, 761] on div "Next" at bounding box center [1134, 763] width 16 height 10
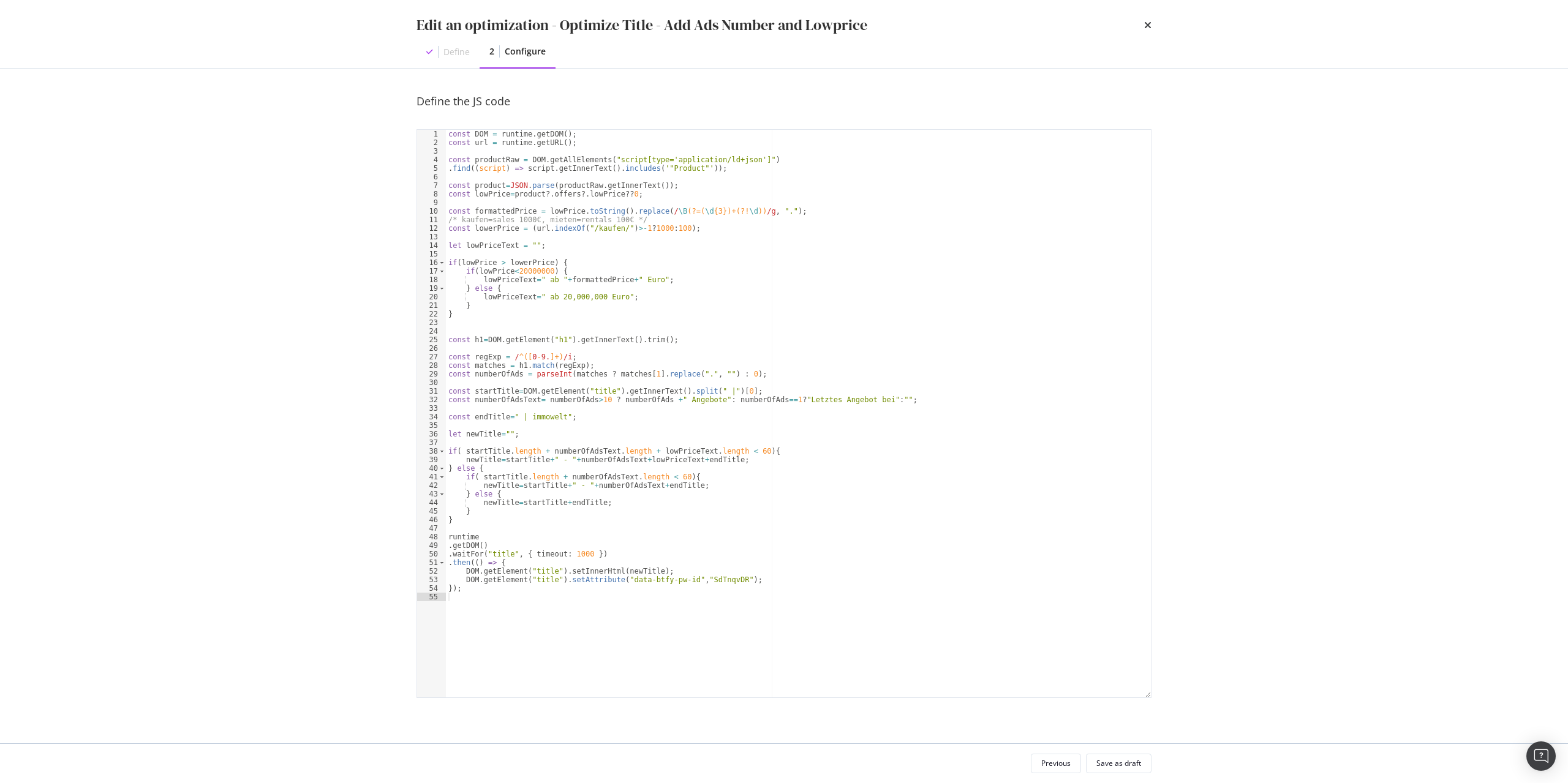
type textarea ".getDOM()"
click at [715, 544] on div "const DOM = runtime . getDOM ( ) ; const url = runtime . getURL ( ) ; const pro…" at bounding box center [798, 422] width 705 height 584
type textarea "DOM.getElement("title").setAttribute("data-btfy-pw-id","SdTnqvDR");"
paste textarea "DOM.getElement('[property="og:title"]').setAttribute("data-btfy-pw-id","SdTnqvD…"
type textarea "DOM.getElement('[property="og:title"]').setAttribute("data-btfy-pw-id","SdTnqvD…"
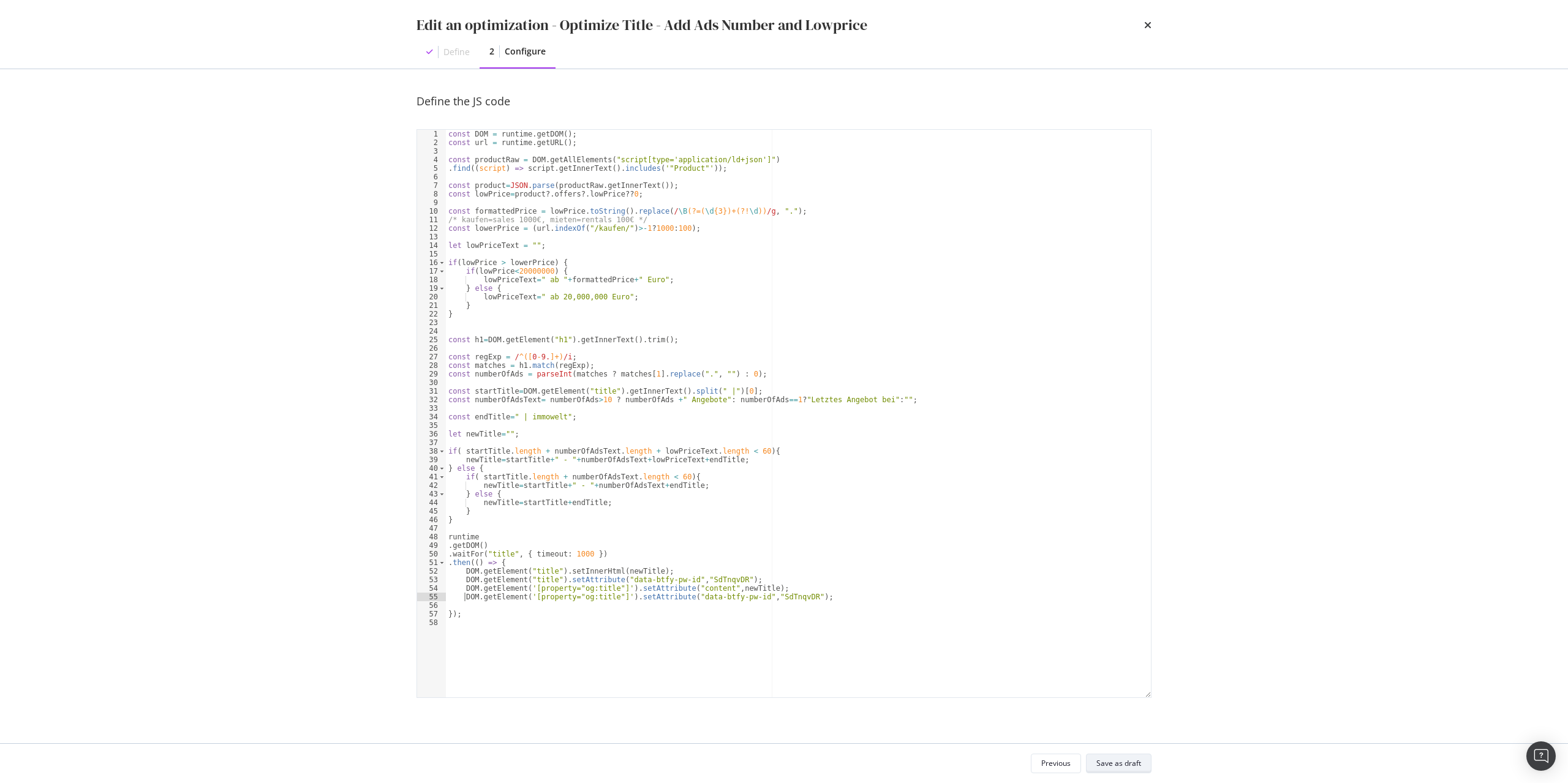
click at [1128, 770] on div "Save as draft" at bounding box center [1119, 763] width 44 height 17
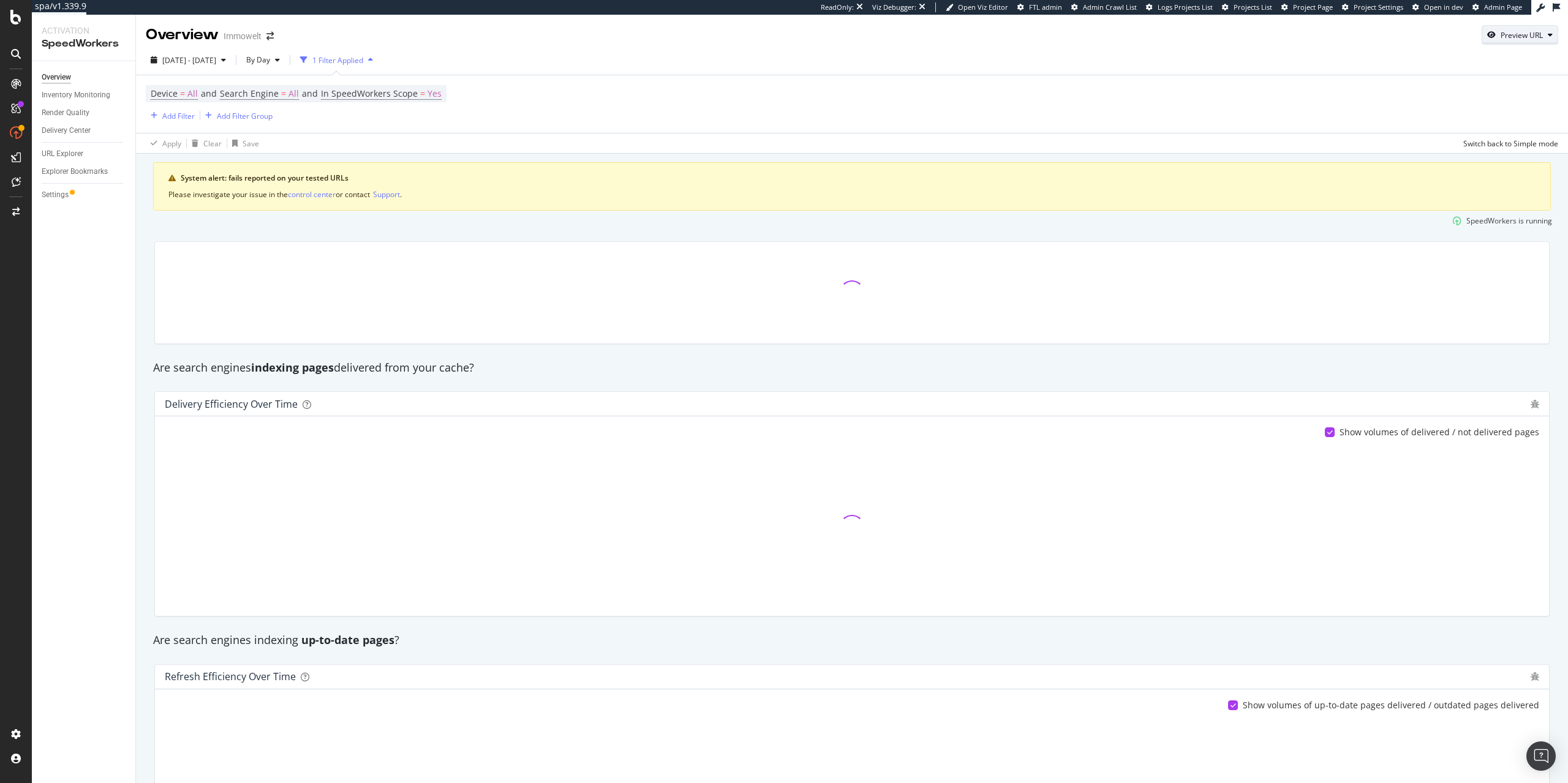
click at [1537, 35] on div "Preview URL" at bounding box center [1521, 35] width 42 height 10
click at [1504, 81] on form "Preview the page that will be served to search engine bots Preview" at bounding box center [1482, 89] width 133 height 69
click at [1518, 95] on input "url" at bounding box center [1482, 91] width 133 height 22
paste input "[URL][DOMAIN_NAME]"
type input "[URL][DOMAIN_NAME]"
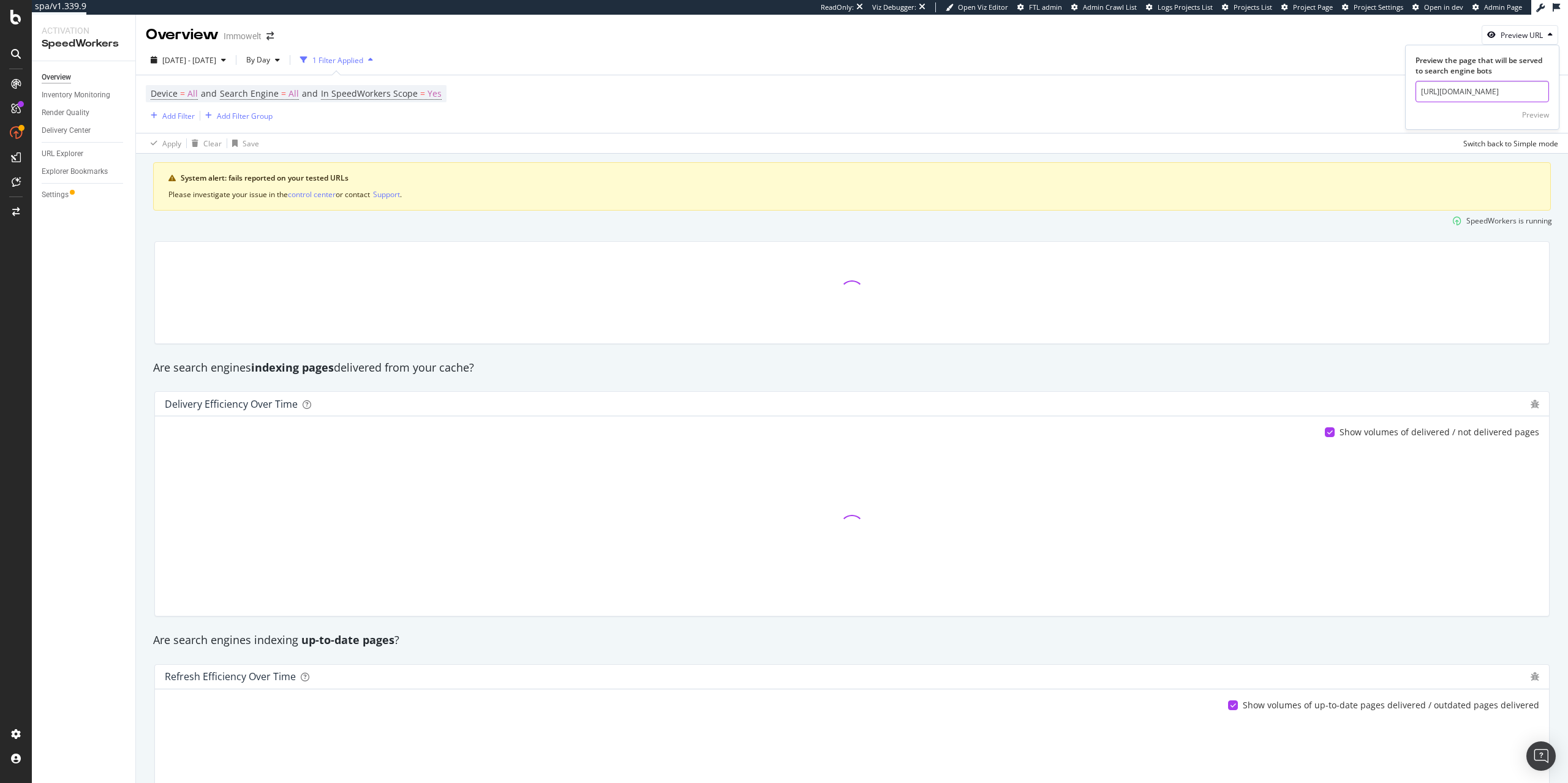
scroll to position [0, 179]
click at [1539, 112] on div "Preview" at bounding box center [1535, 115] width 27 height 10
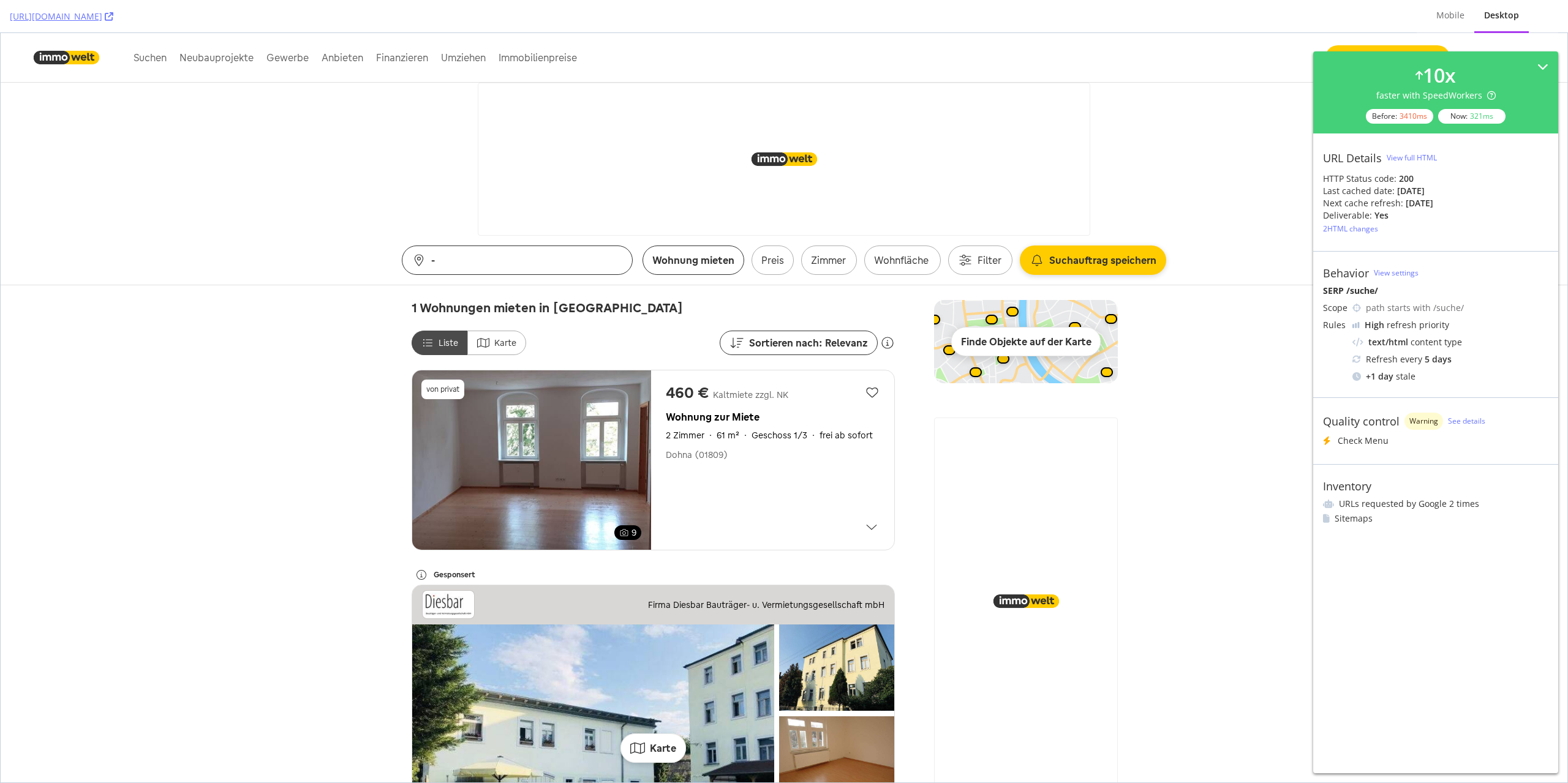
click at [1417, 159] on div "View full HTML" at bounding box center [1411, 157] width 50 height 10
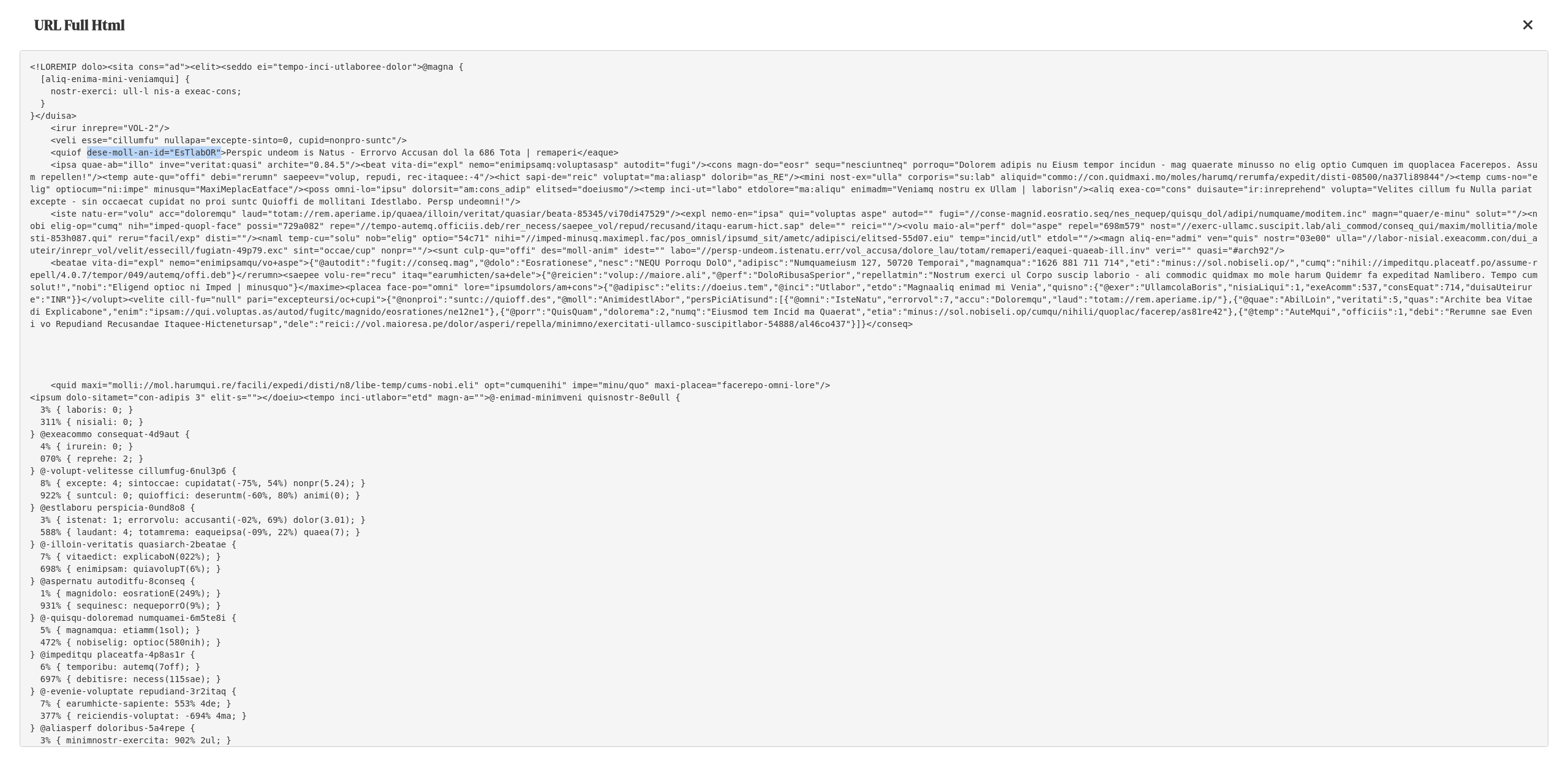
drag, startPoint x: 203, startPoint y: 155, endPoint x: 83, endPoint y: 152, distance: 120.0
click at [83, 152] on pre at bounding box center [784, 399] width 1529 height 697
copy pre "data-btfy-pw-id="SdTnqvDR""
click at [1528, 24] on icon at bounding box center [1527, 25] width 11 height 14
